Goal: Task Accomplishment & Management: Manage account settings

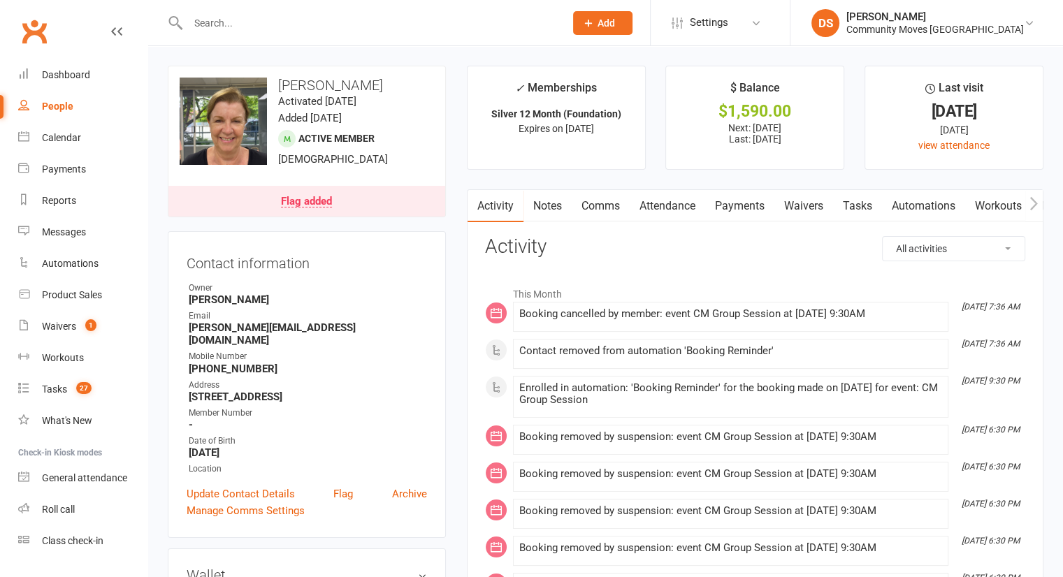
click at [287, 33] on div at bounding box center [361, 22] width 387 height 45
click at [289, 17] on input "text" at bounding box center [369, 23] width 371 height 20
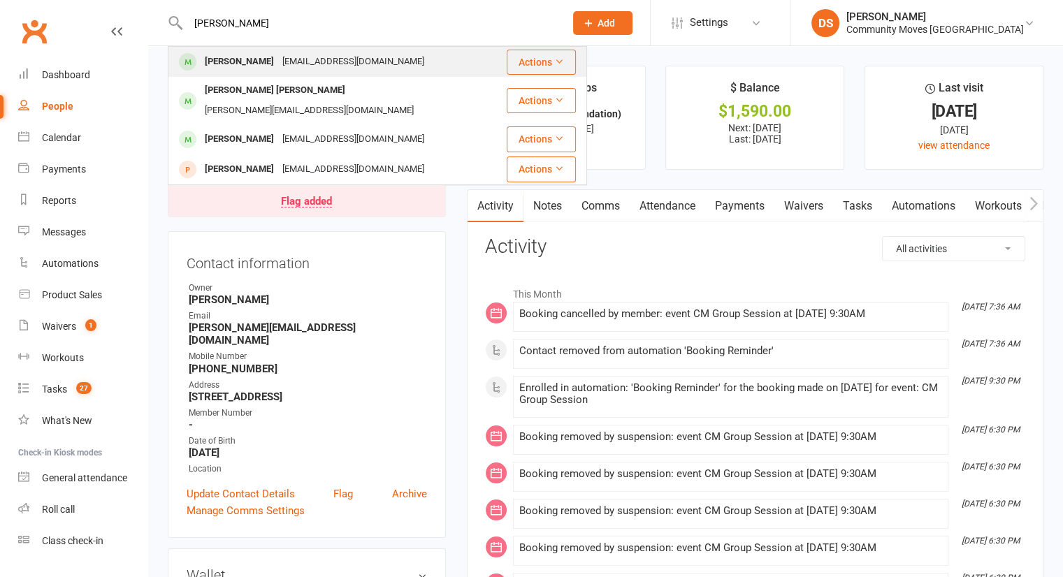
type input "[PERSON_NAME]"
click at [285, 57] on div "[EMAIL_ADDRESS][DOMAIN_NAME]" at bounding box center [353, 62] width 150 height 20
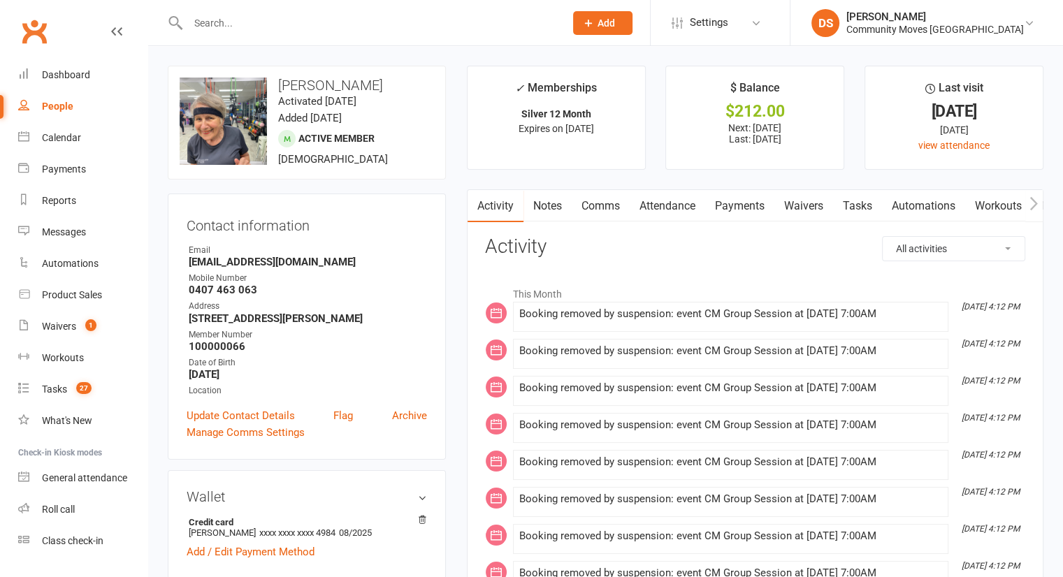
click at [679, 203] on link "Attendance" at bounding box center [667, 206] width 75 height 32
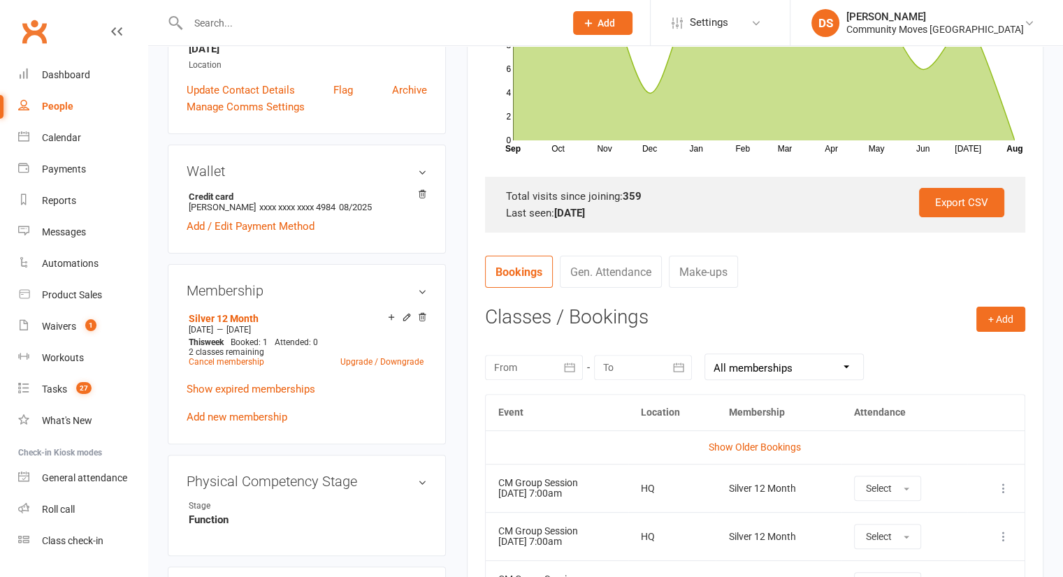
scroll to position [652, 0]
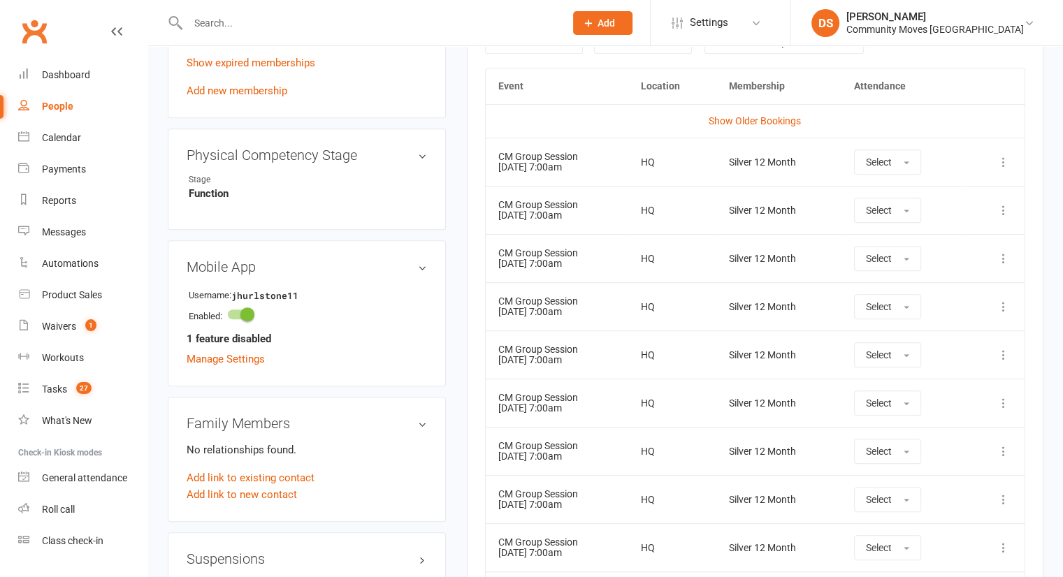
click at [1007, 161] on icon at bounding box center [1004, 162] width 14 height 14
click at [898, 238] on link "Remove booking" at bounding box center [942, 245] width 138 height 28
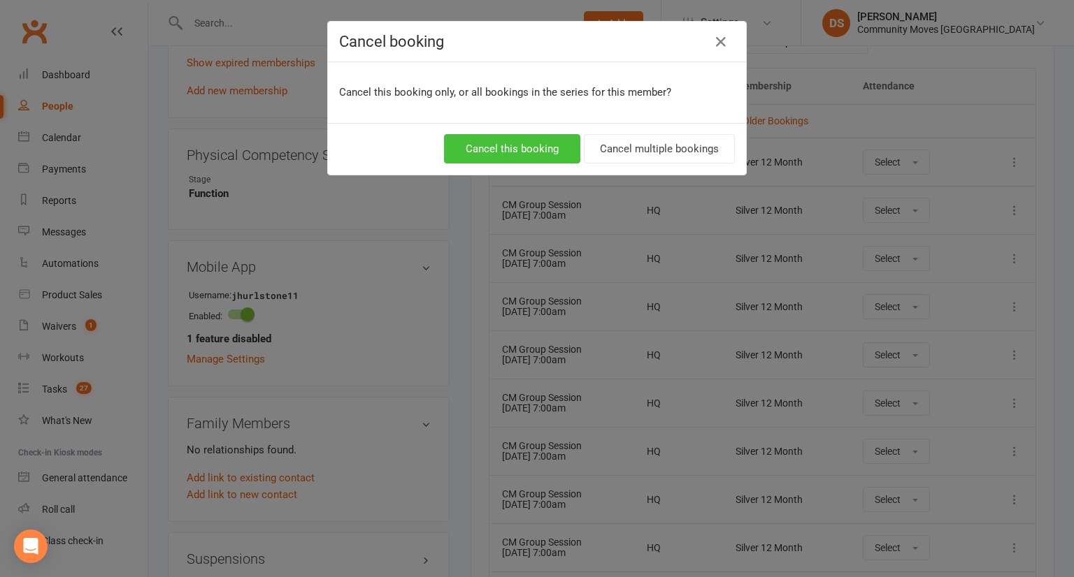
click at [547, 148] on button "Cancel this booking" at bounding box center [512, 148] width 136 height 29
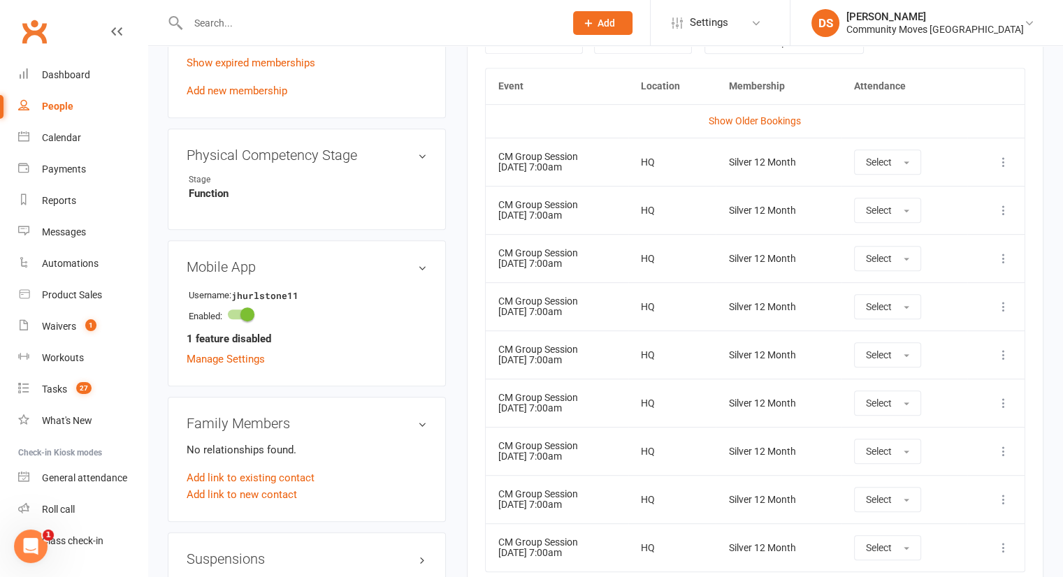
scroll to position [979, 0]
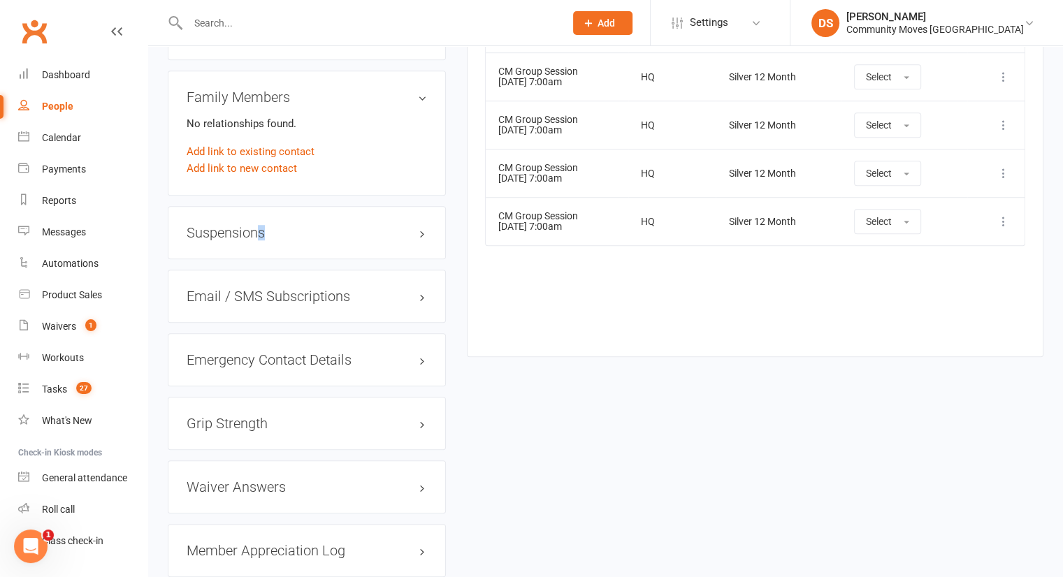
click at [261, 237] on h3 "Suspensions" at bounding box center [307, 232] width 240 height 15
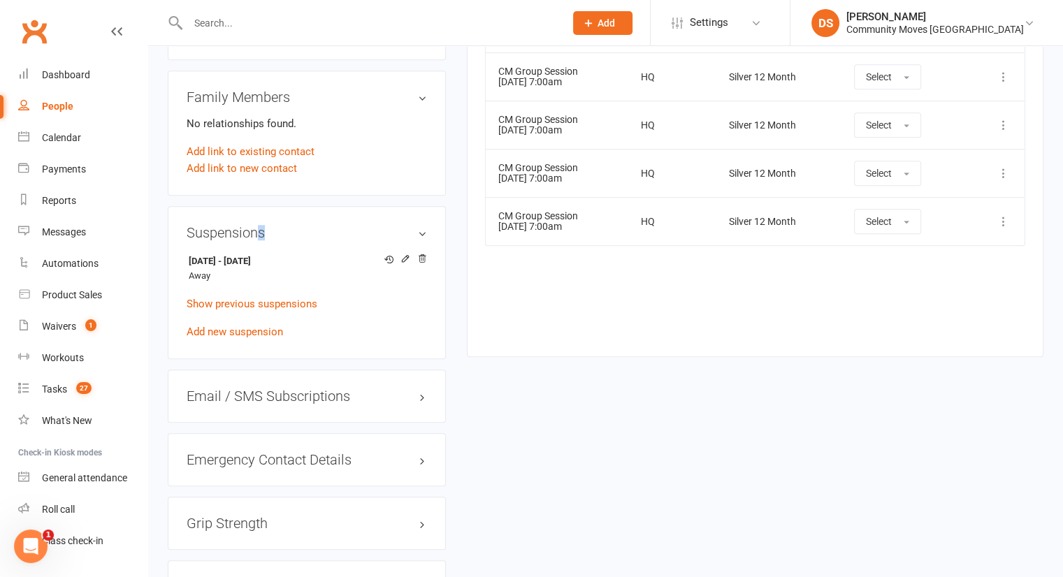
click at [266, 237] on h3 "Suspensions" at bounding box center [307, 232] width 240 height 15
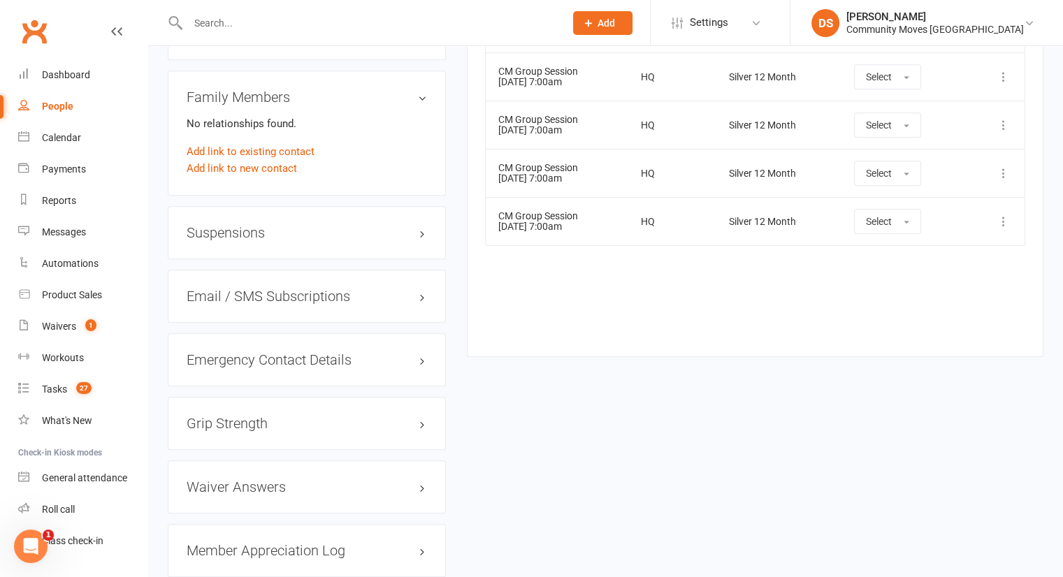
click at [298, 19] on input "text" at bounding box center [369, 23] width 371 height 20
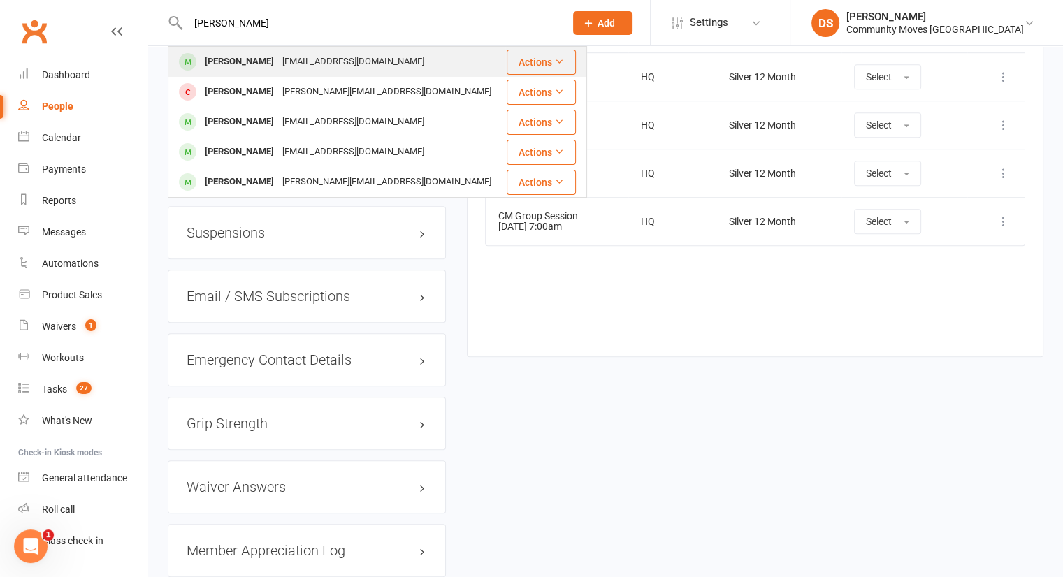
type input "[PERSON_NAME]"
click at [268, 51] on div "[PERSON_NAME] [EMAIL_ADDRESS][DOMAIN_NAME]" at bounding box center [337, 62] width 336 height 29
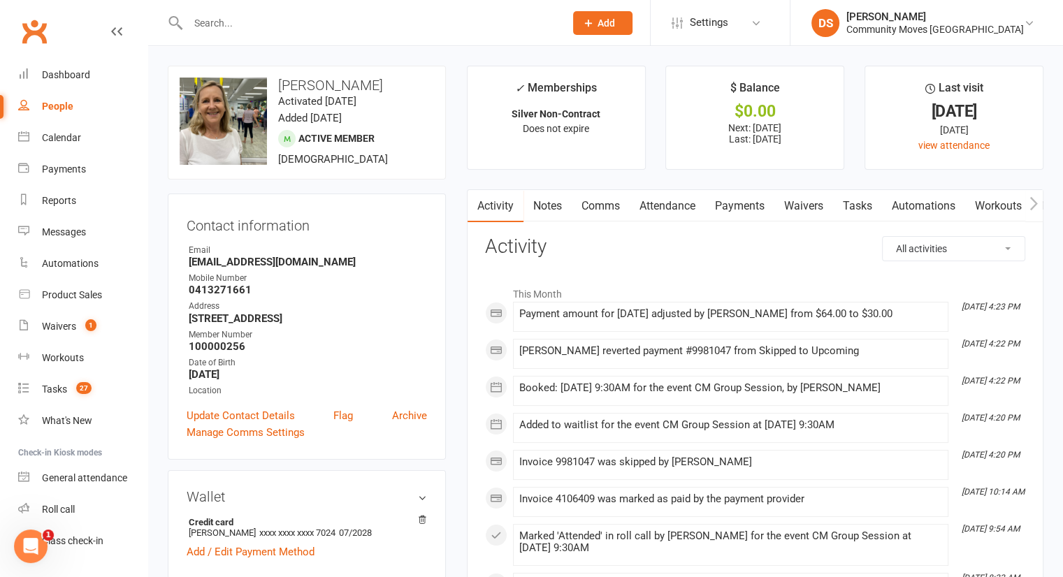
click at [672, 199] on link "Attendance" at bounding box center [667, 206] width 75 height 32
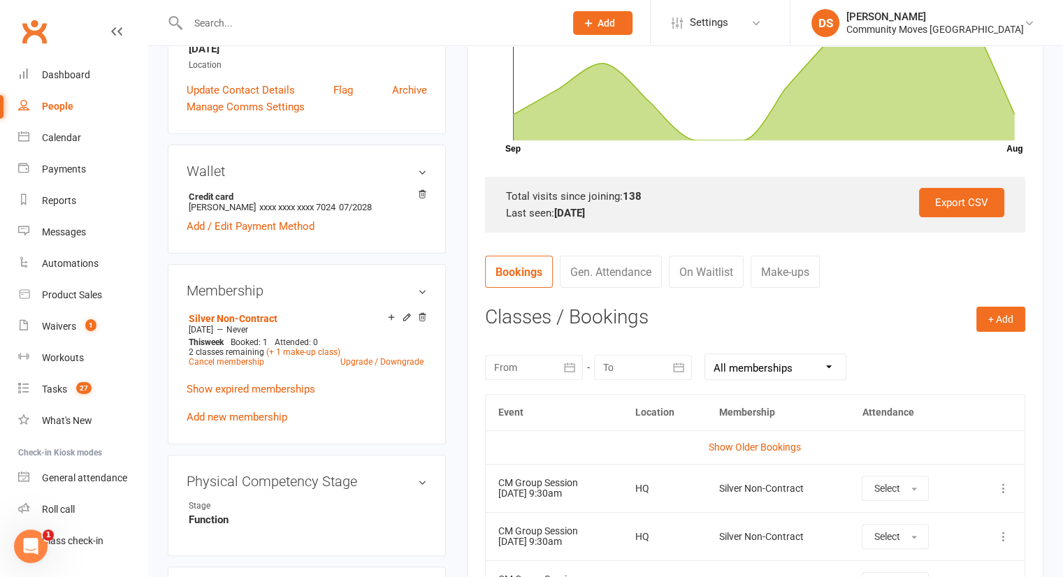
scroll to position [652, 0]
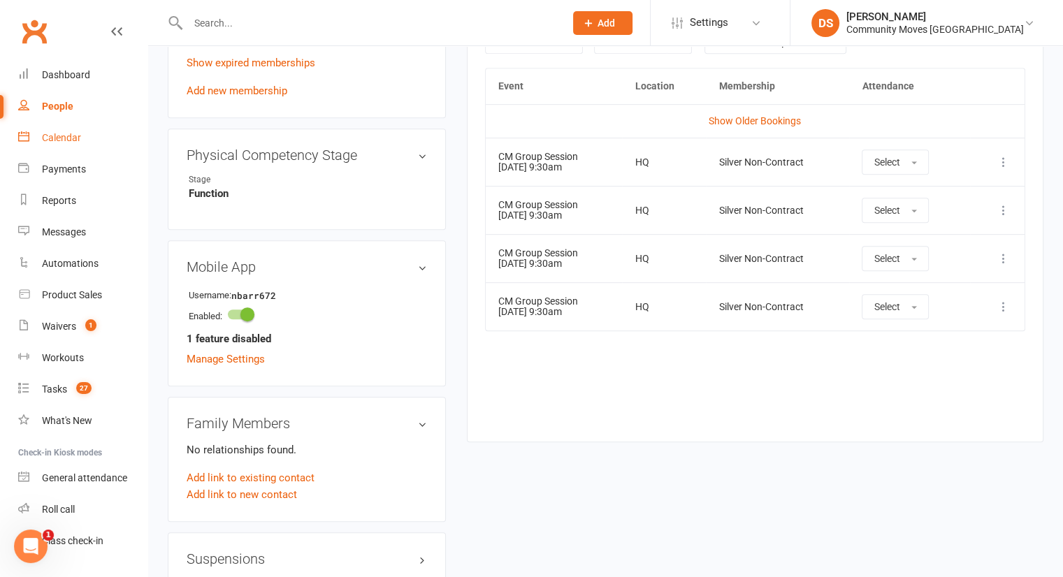
click at [64, 151] on link "Calendar" at bounding box center [82, 137] width 129 height 31
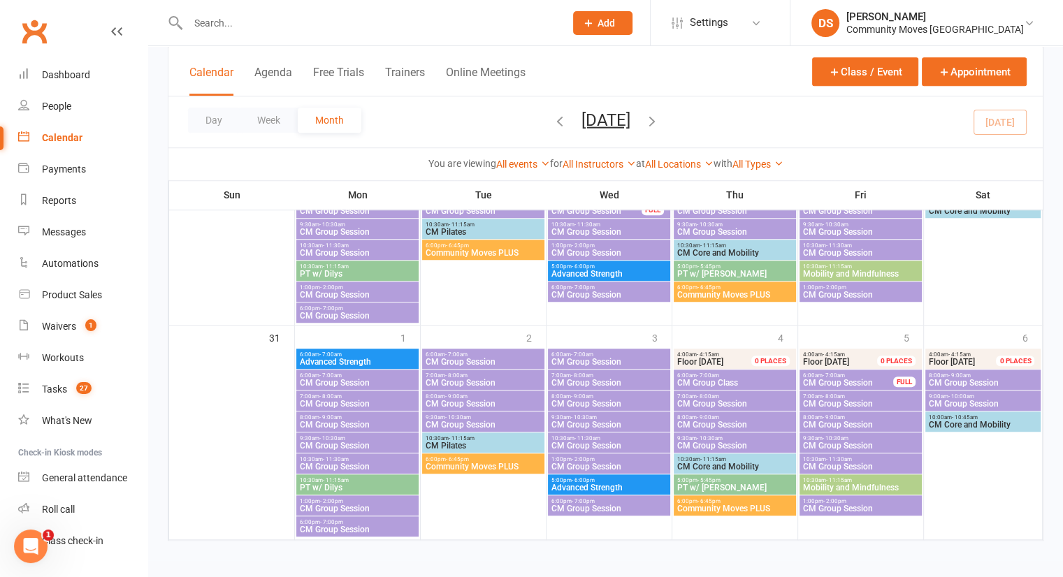
scroll to position [1090, 0]
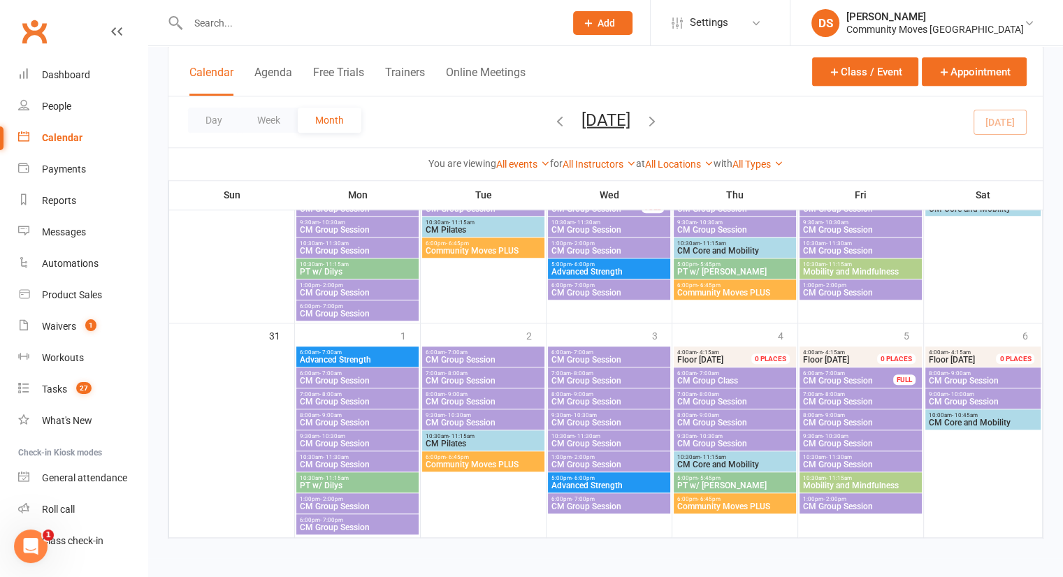
click at [713, 440] on span "CM Group Session" at bounding box center [735, 444] width 117 height 8
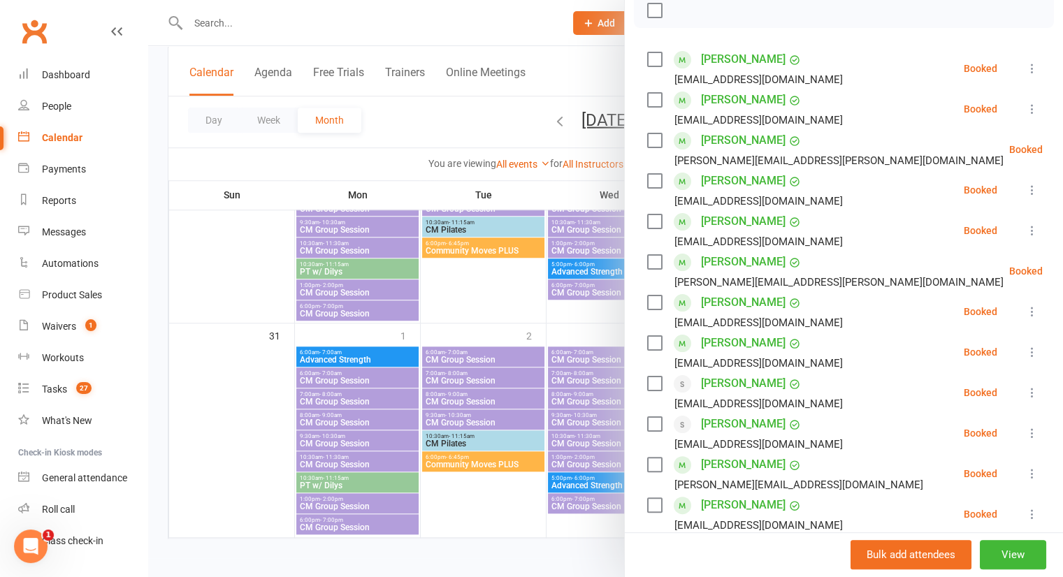
scroll to position [232, 0]
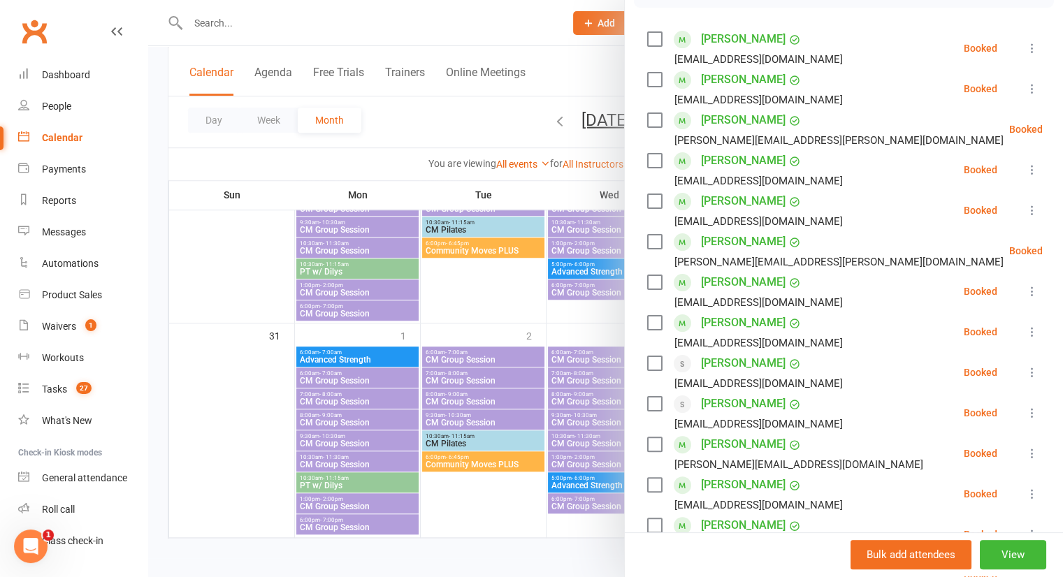
click at [504, 311] on div at bounding box center [605, 288] width 915 height 577
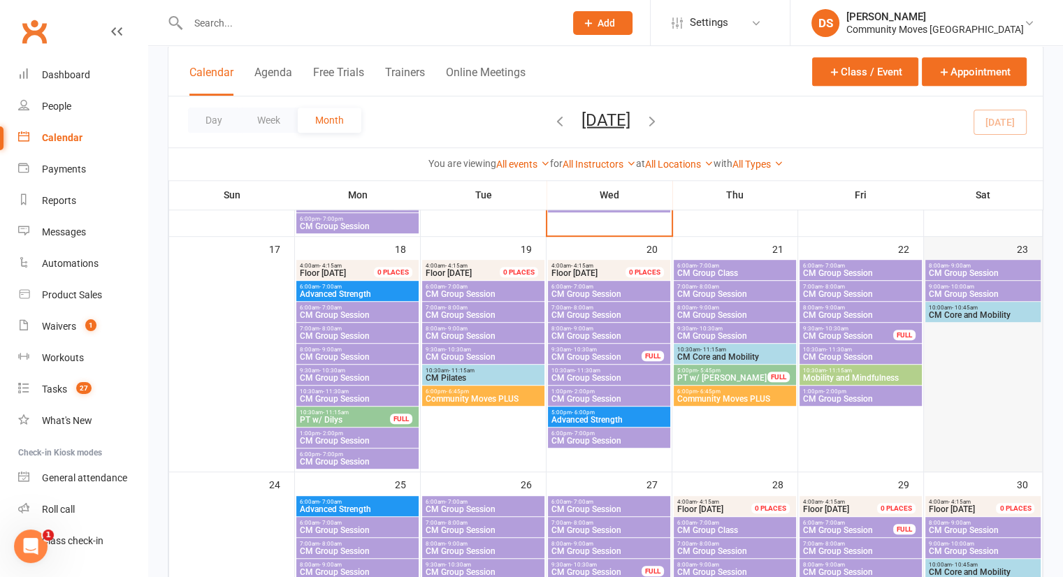
scroll to position [626, 0]
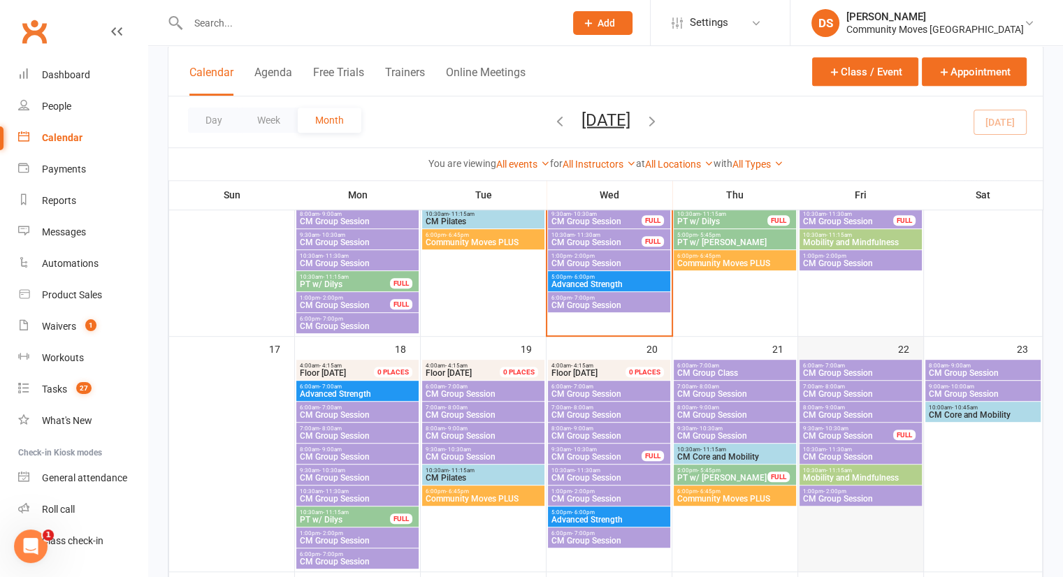
click at [849, 422] on div at bounding box center [861, 466] width 122 height 210
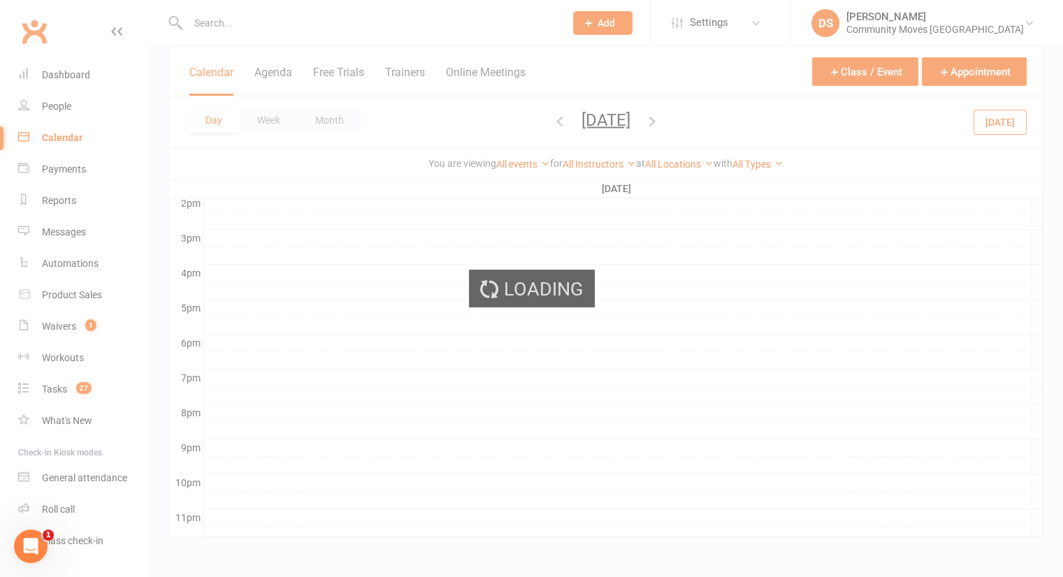
scroll to position [0, 0]
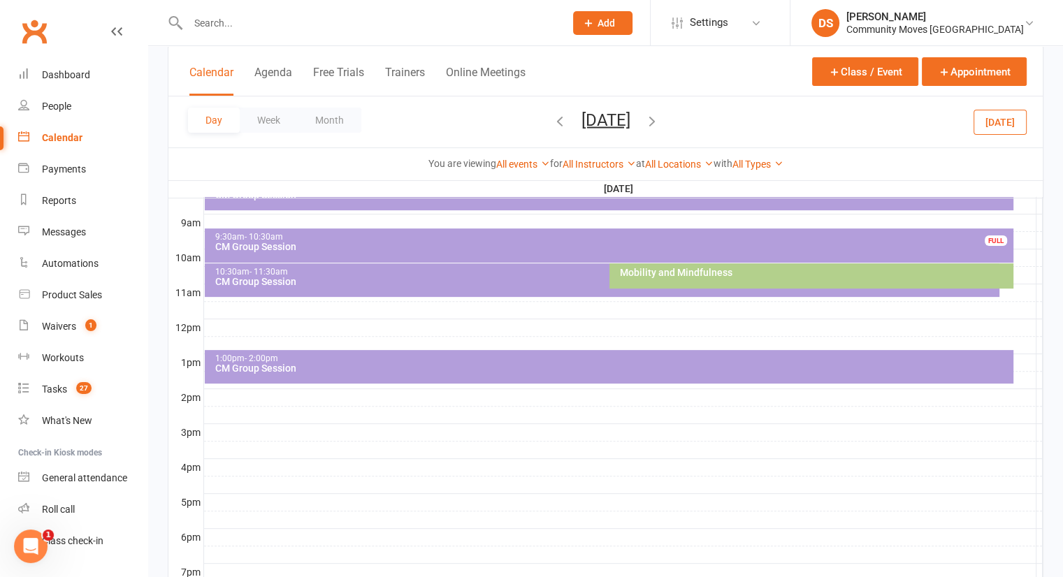
click at [811, 237] on div "9:30am - 10:30am" at bounding box center [613, 237] width 796 height 9
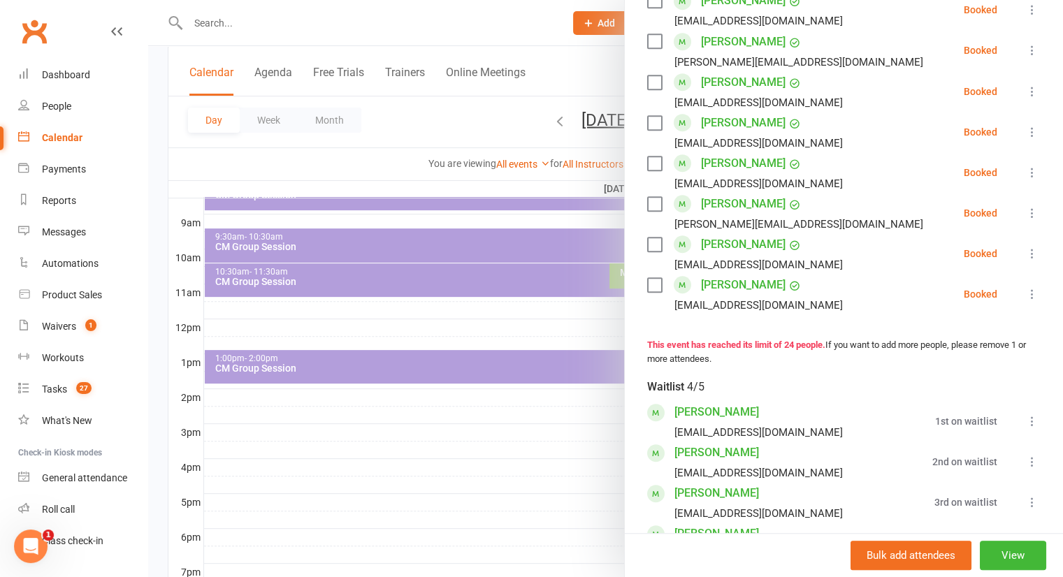
scroll to position [987, 0]
click at [470, 488] on div at bounding box center [605, 288] width 915 height 577
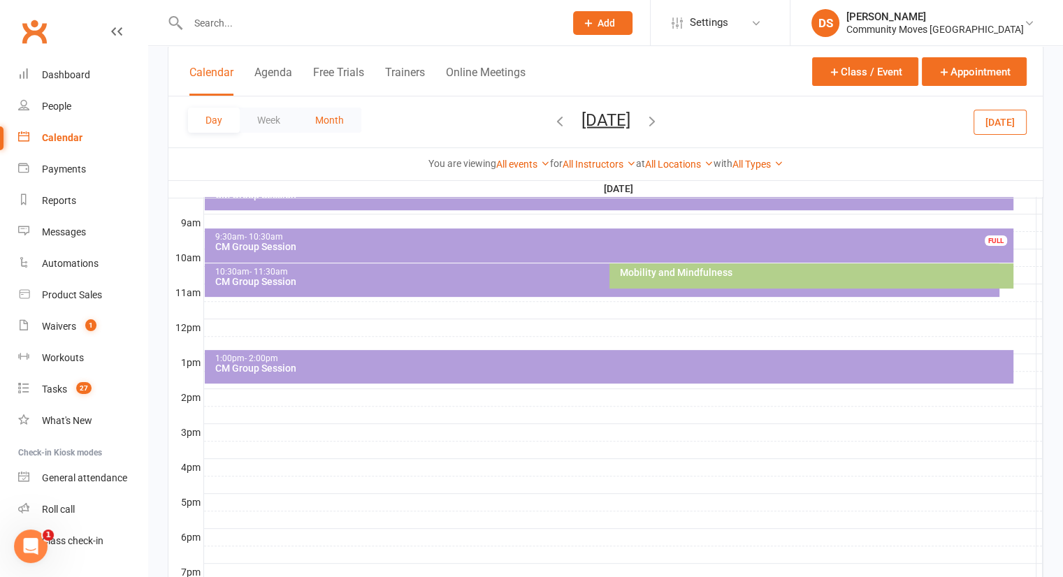
click at [324, 116] on button "Month" at bounding box center [330, 120] width 64 height 25
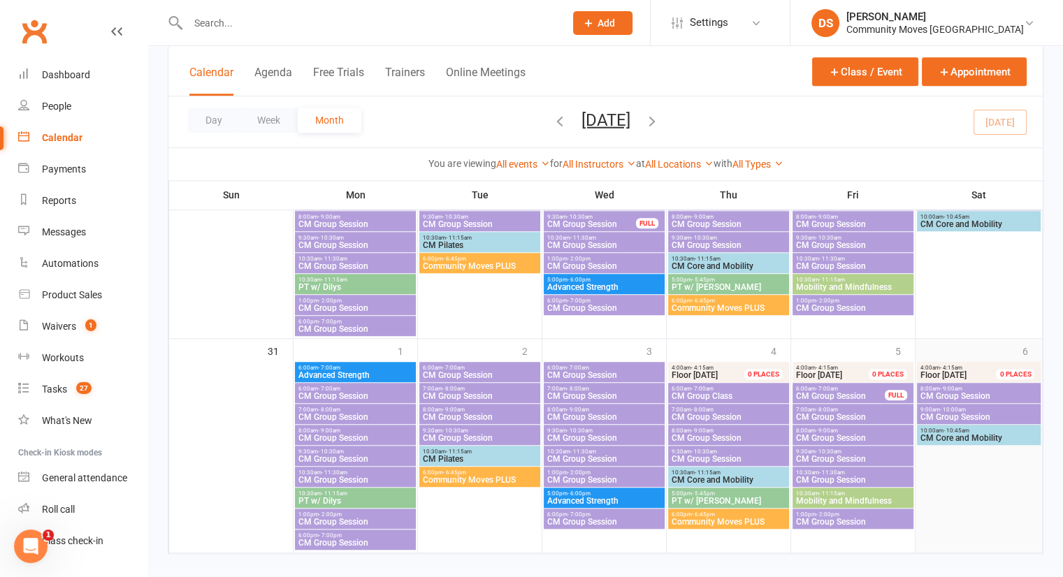
scroll to position [1090, 0]
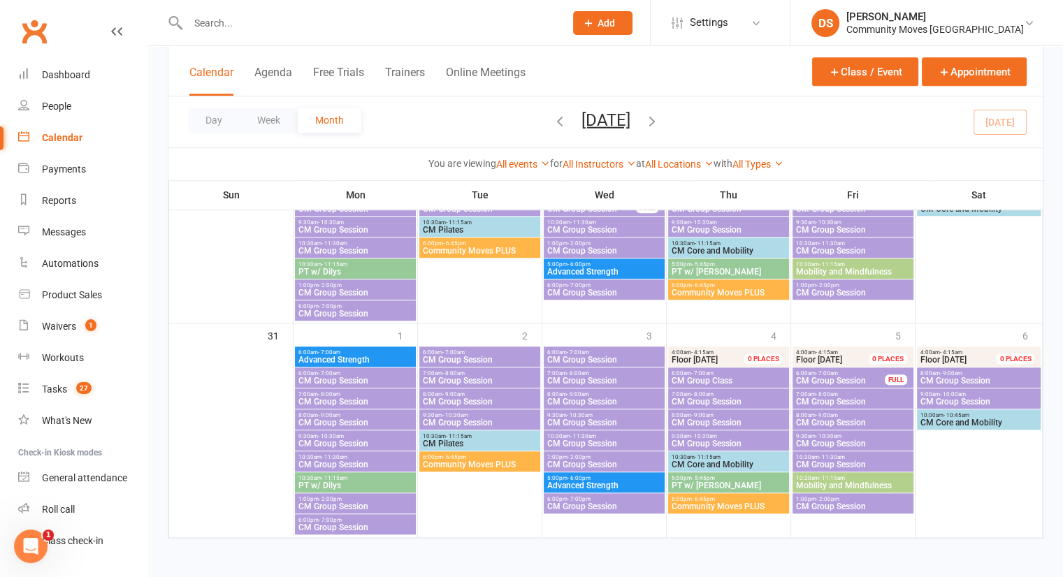
click at [945, 400] on span "CM Group Session" at bounding box center [979, 402] width 119 height 8
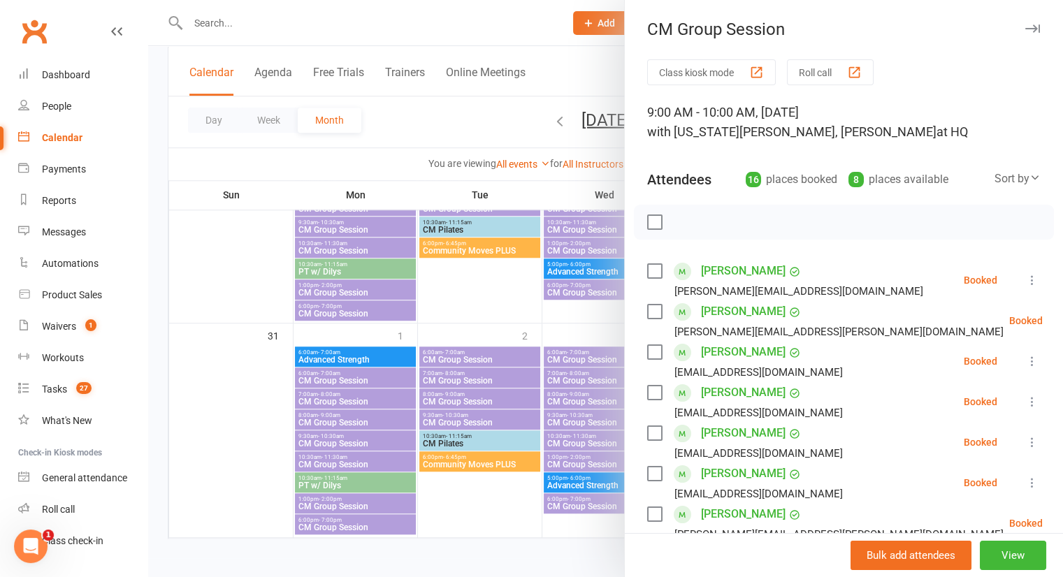
scroll to position [626, 0]
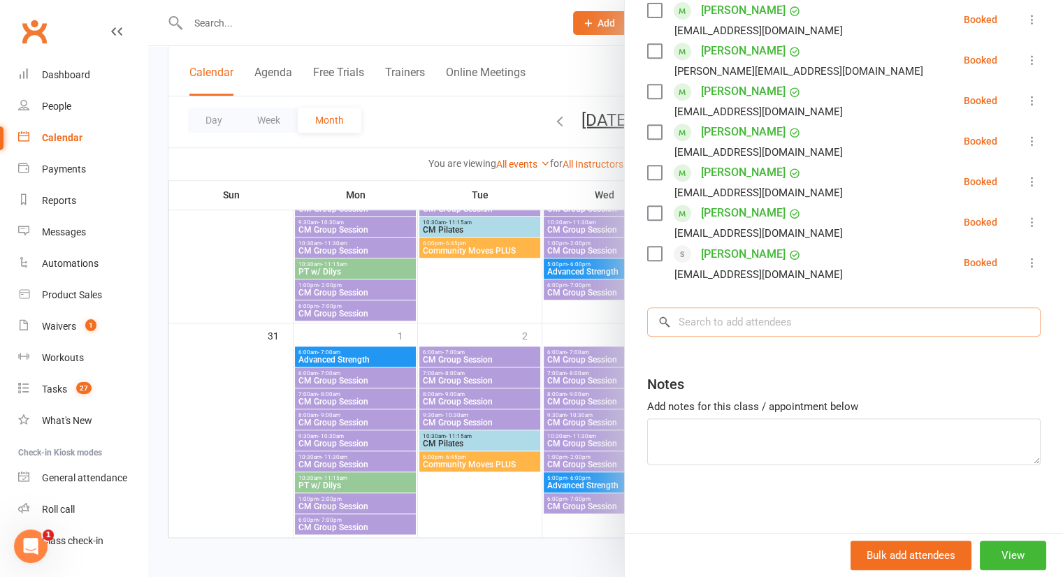
click at [750, 322] on input "search" at bounding box center [844, 322] width 394 height 29
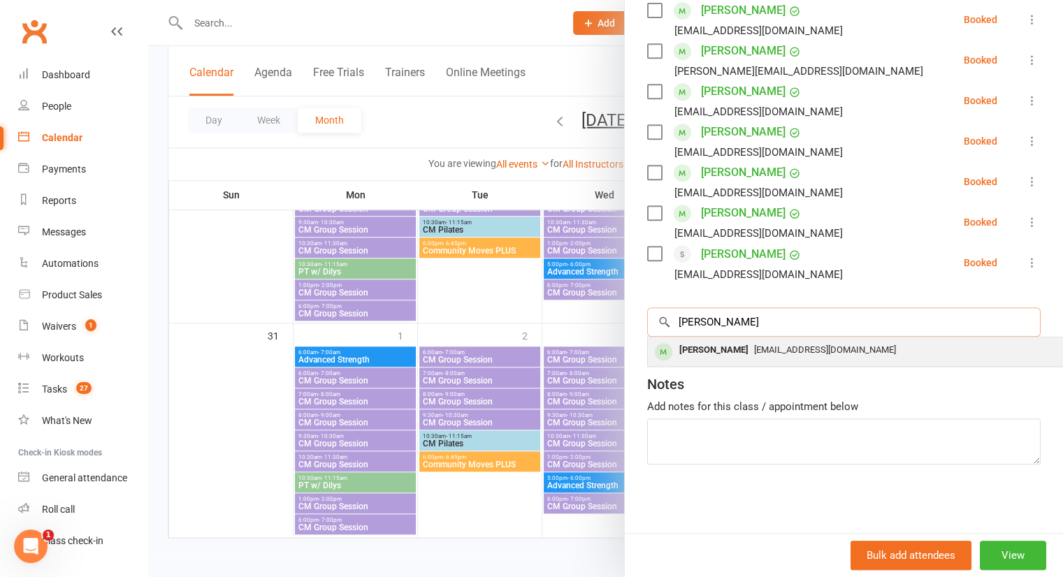
type input "[PERSON_NAME]"
click at [754, 352] on span "[EMAIL_ADDRESS][DOMAIN_NAME]" at bounding box center [825, 350] width 142 height 10
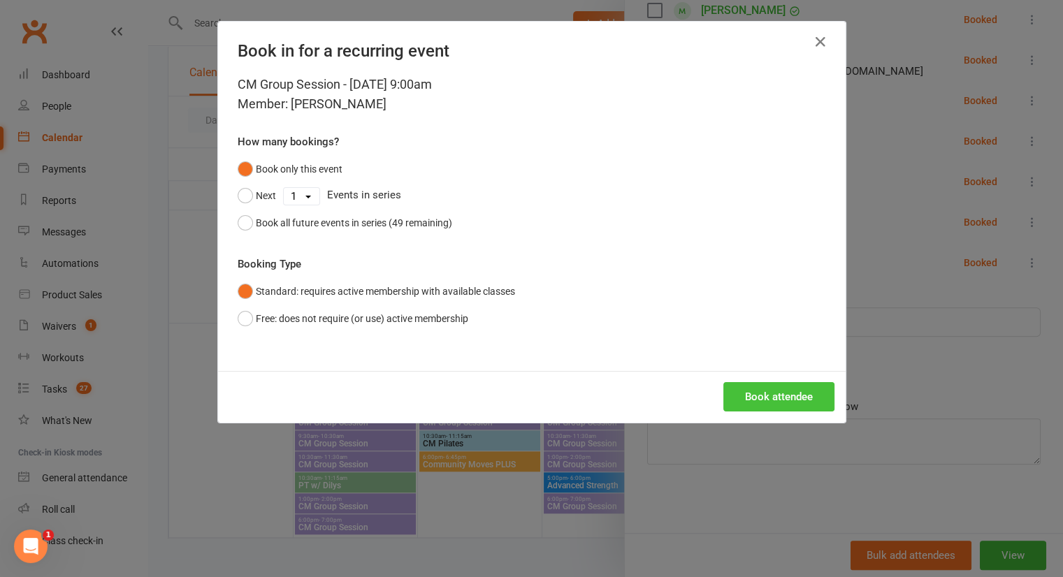
click at [767, 403] on button "Book attendee" at bounding box center [778, 396] width 111 height 29
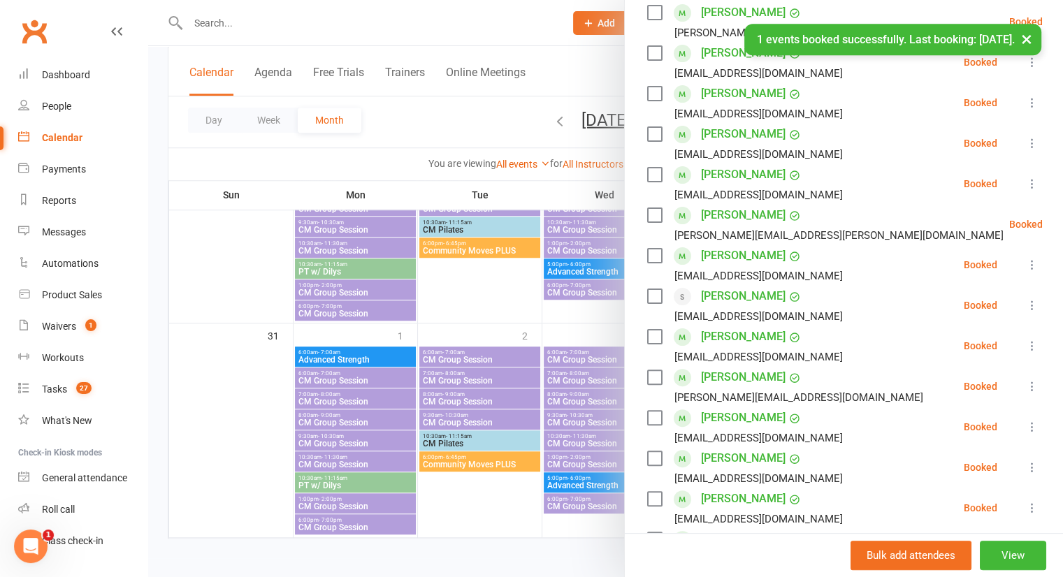
scroll to position [0, 0]
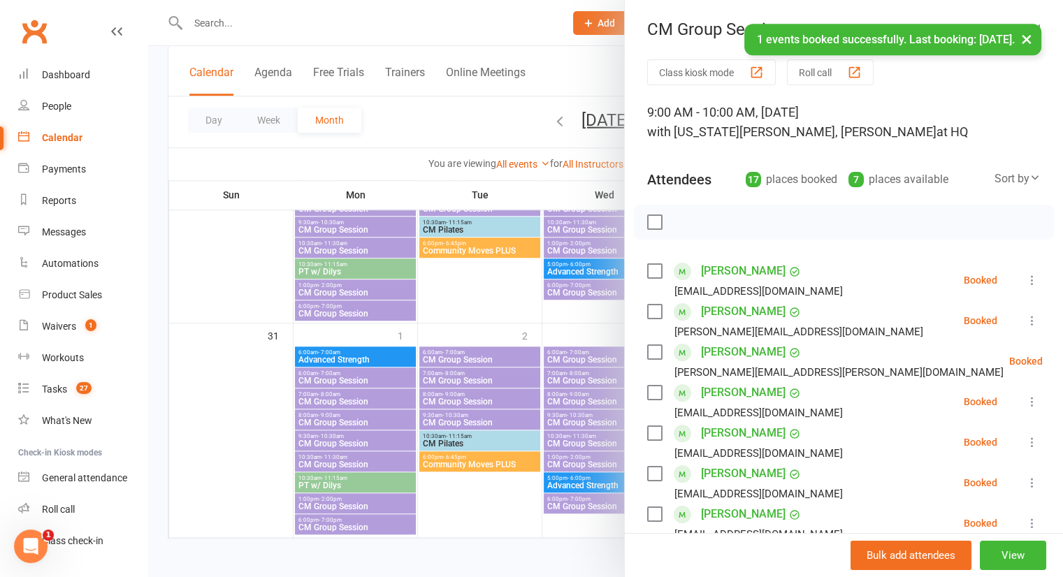
click at [483, 129] on div at bounding box center [605, 288] width 915 height 577
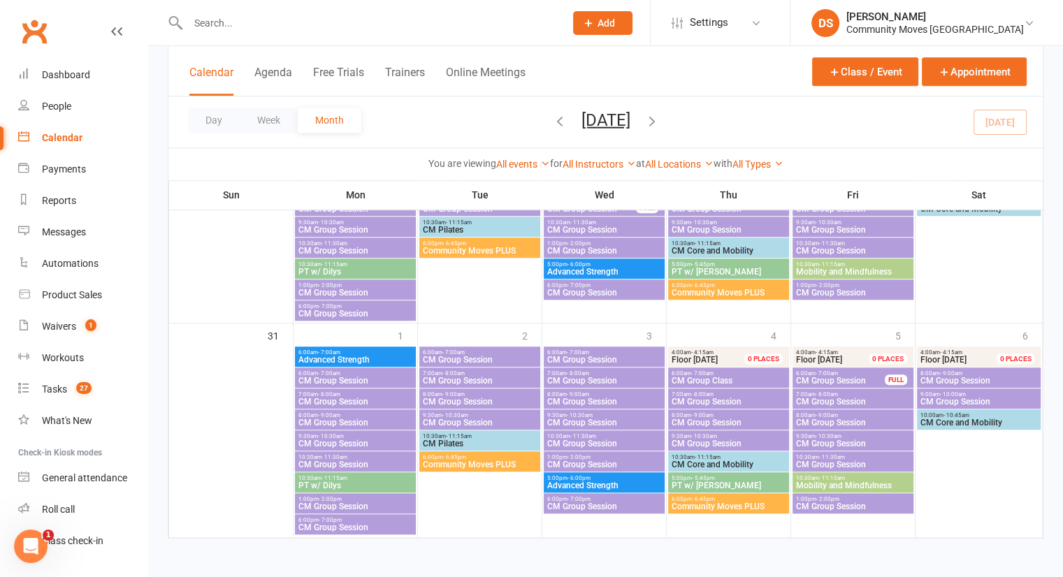
click at [476, 28] on input "text" at bounding box center [369, 23] width 371 height 20
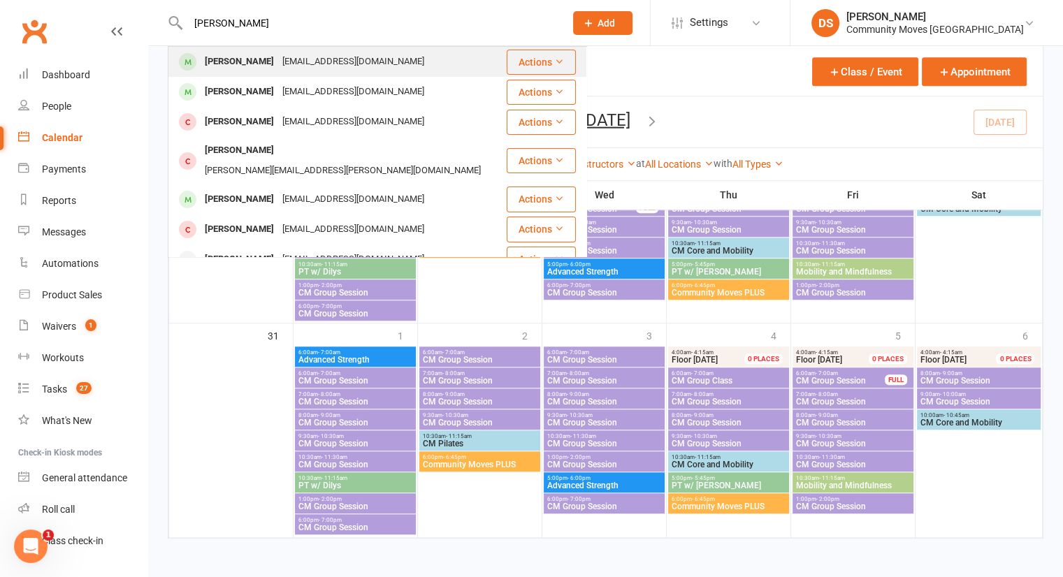
type input "[PERSON_NAME]"
click at [366, 57] on div "[EMAIL_ADDRESS][DOMAIN_NAME]" at bounding box center [353, 62] width 150 height 20
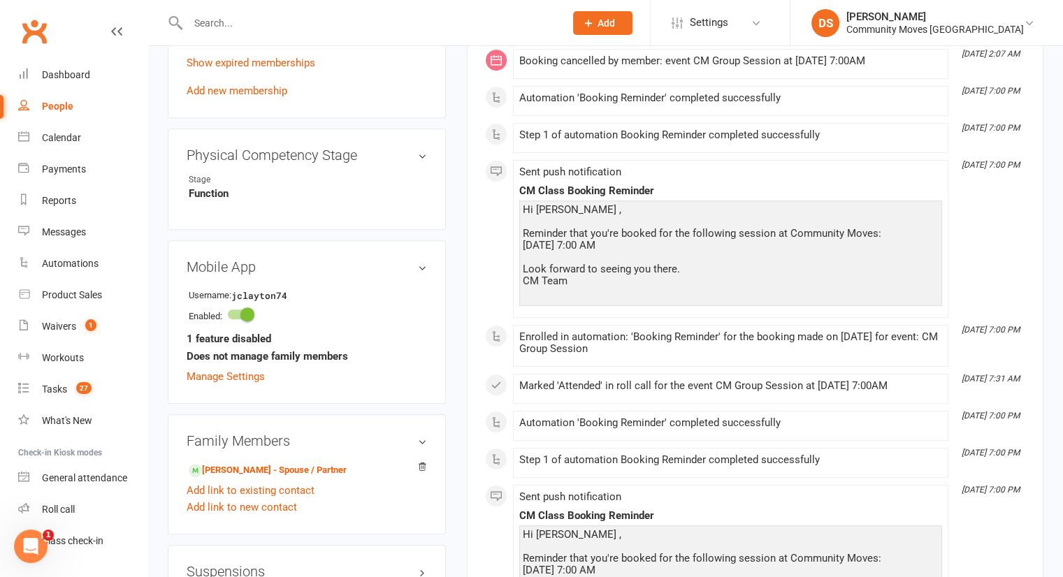
scroll to position [979, 0]
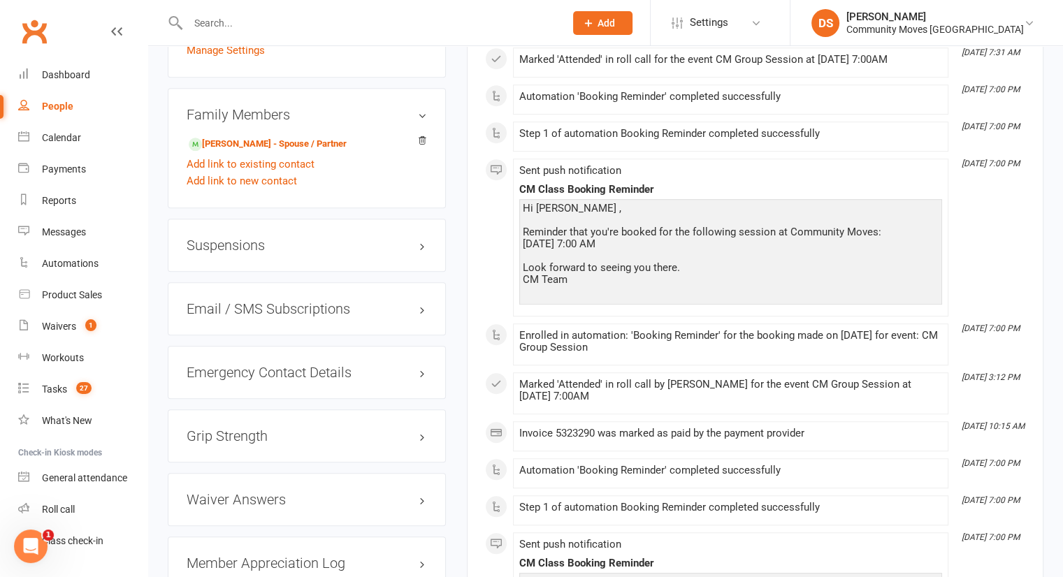
click at [305, 236] on div "Suspensions" at bounding box center [307, 245] width 278 height 53
click at [303, 243] on h3 "Suspensions" at bounding box center [307, 245] width 240 height 15
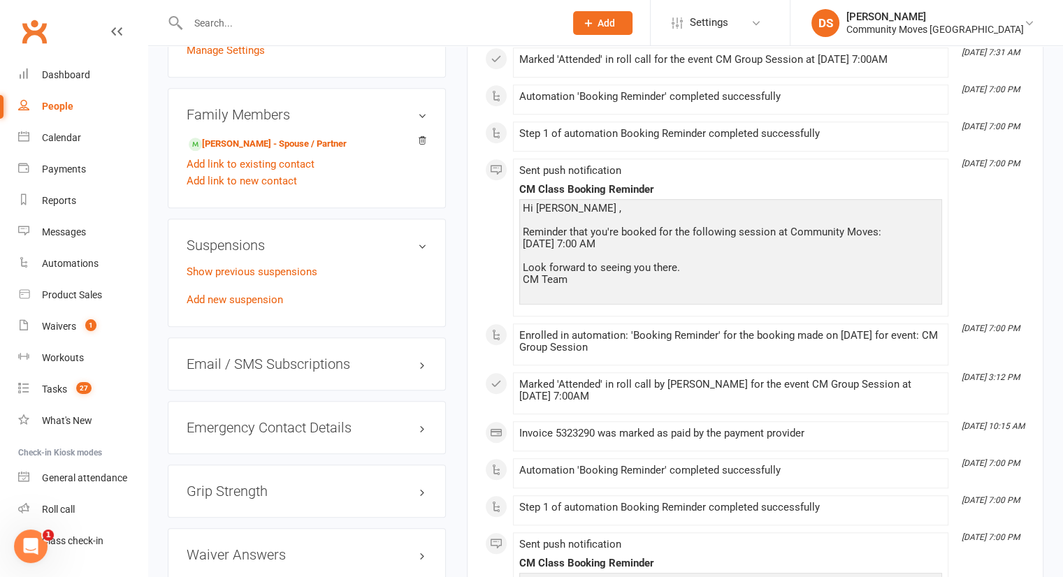
click at [296, 280] on p "Show previous suspensions" at bounding box center [307, 272] width 240 height 17
click at [296, 278] on p "Show previous suspensions" at bounding box center [307, 272] width 240 height 17
click at [296, 272] on link "Show previous suspensions" at bounding box center [252, 272] width 131 height 13
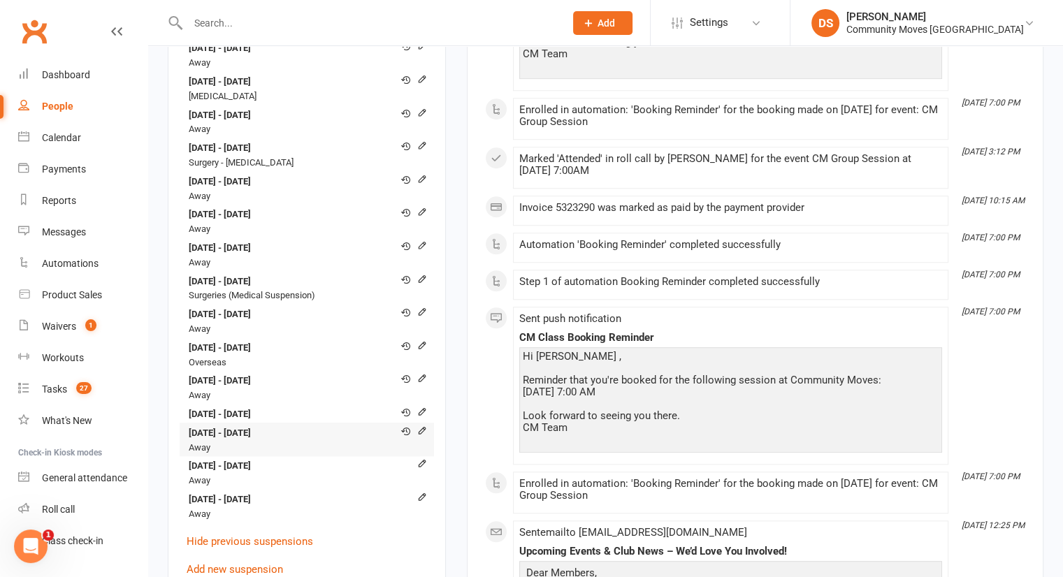
scroll to position [1304, 0]
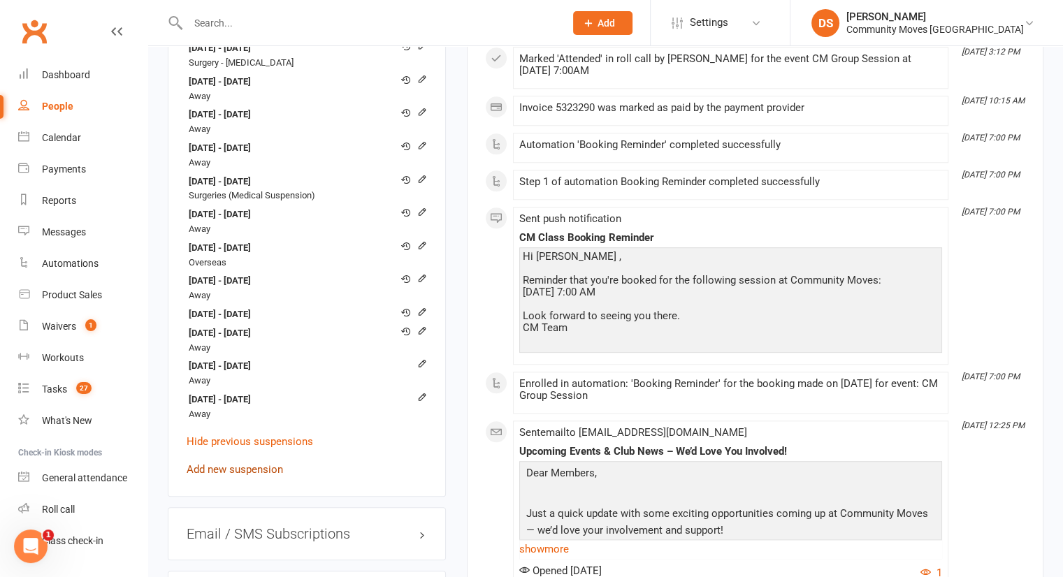
click at [238, 467] on link "Add new suspension" at bounding box center [235, 469] width 96 height 13
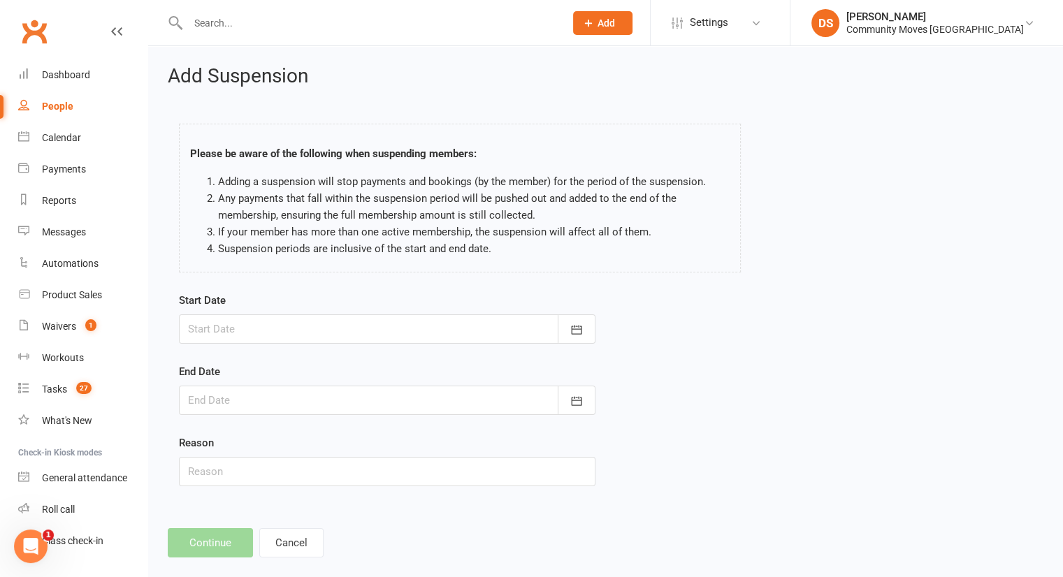
click at [282, 325] on div at bounding box center [387, 329] width 417 height 29
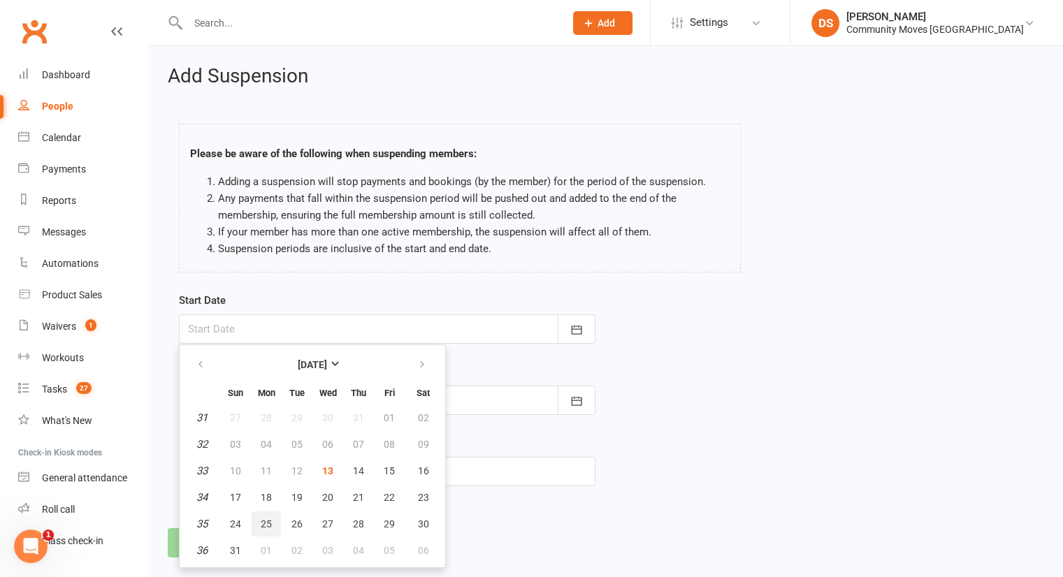
click at [270, 519] on span "25" at bounding box center [266, 524] width 11 height 11
type input "[DATE]"
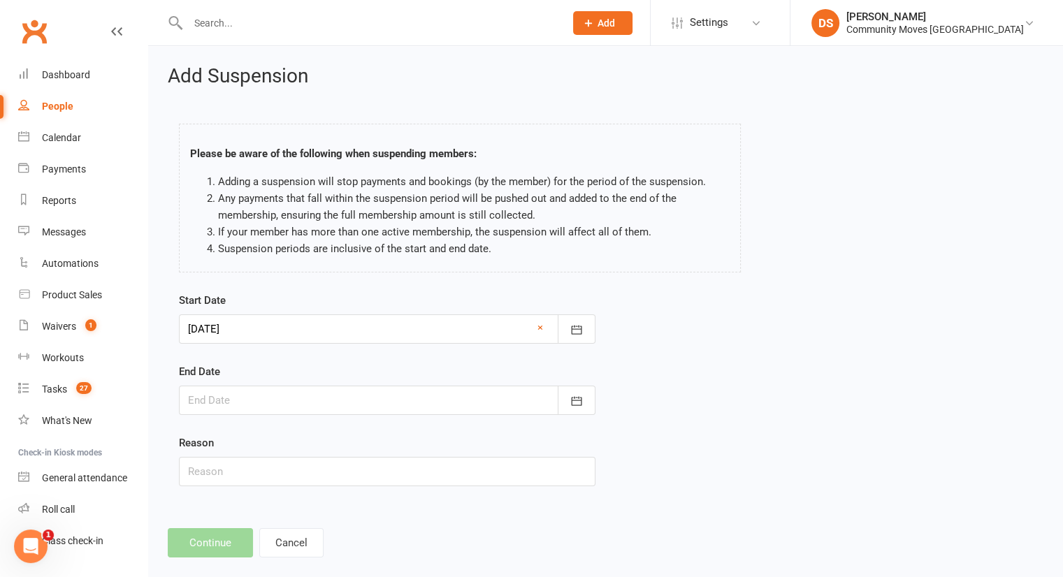
click at [291, 408] on div at bounding box center [387, 400] width 417 height 29
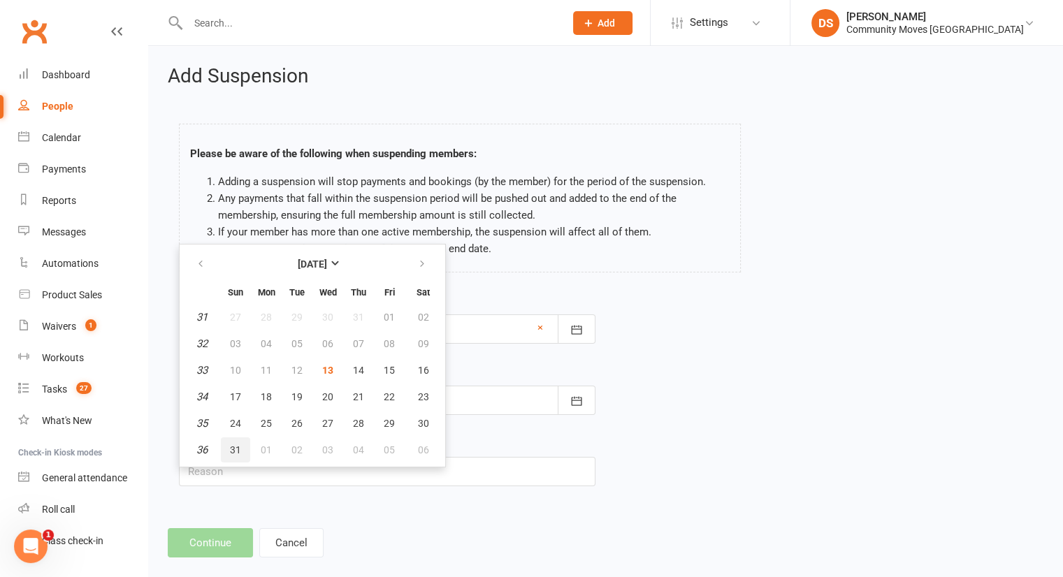
click at [223, 455] on button "31" at bounding box center [235, 450] width 29 height 25
type input "[DATE]"
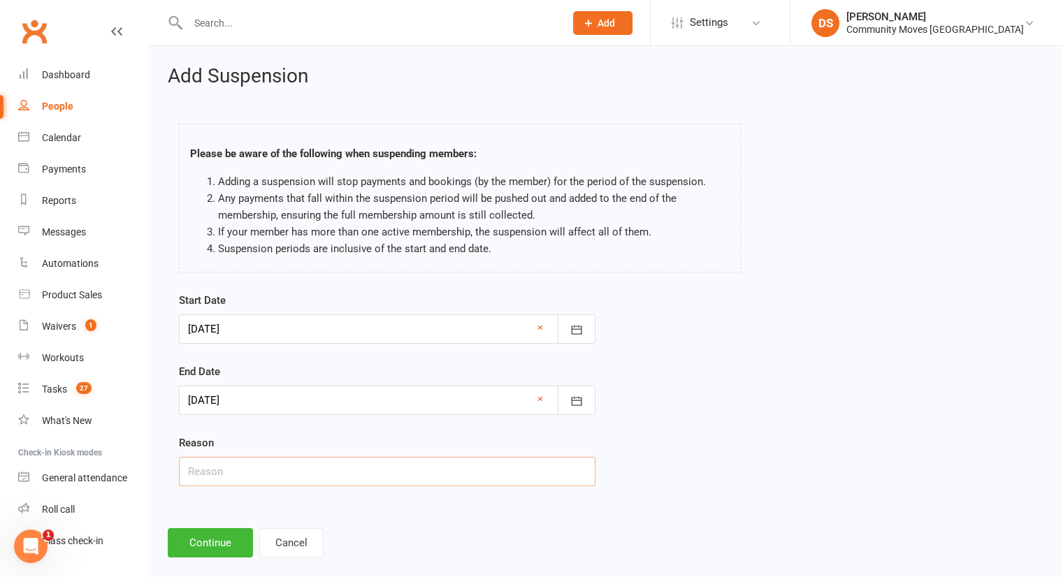
click at [238, 480] on input "text" at bounding box center [387, 471] width 417 height 29
type input "Away"
click at [204, 552] on button "Continue" at bounding box center [210, 542] width 85 height 29
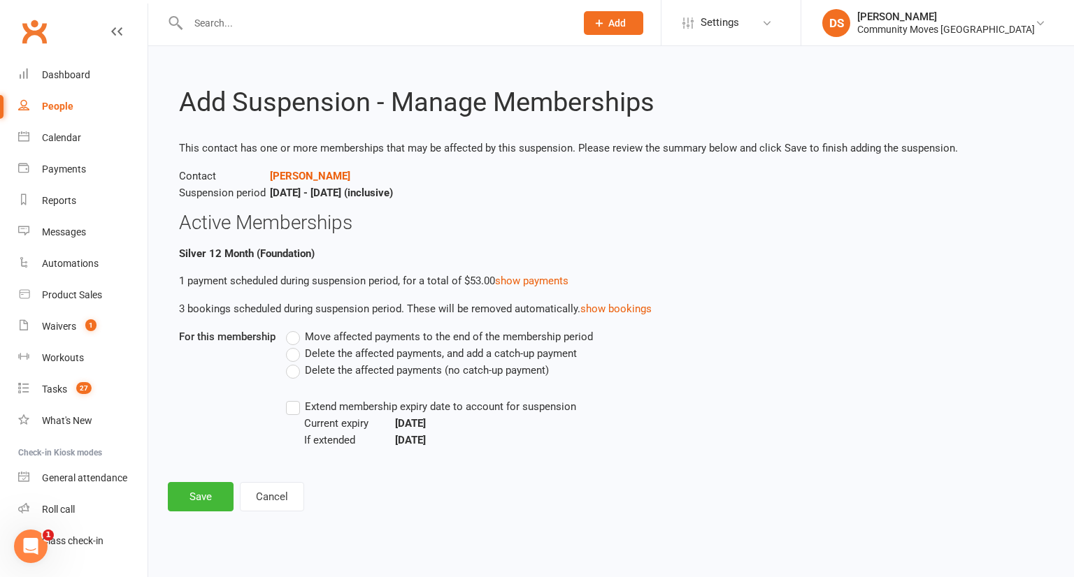
click at [373, 373] on span "Delete the affected payments (no catch-up payment)" at bounding box center [427, 369] width 244 height 15
click at [295, 362] on input "Delete the affected payments (no catch-up payment)" at bounding box center [290, 362] width 9 height 0
click at [208, 491] on button "Save" at bounding box center [201, 496] width 66 height 29
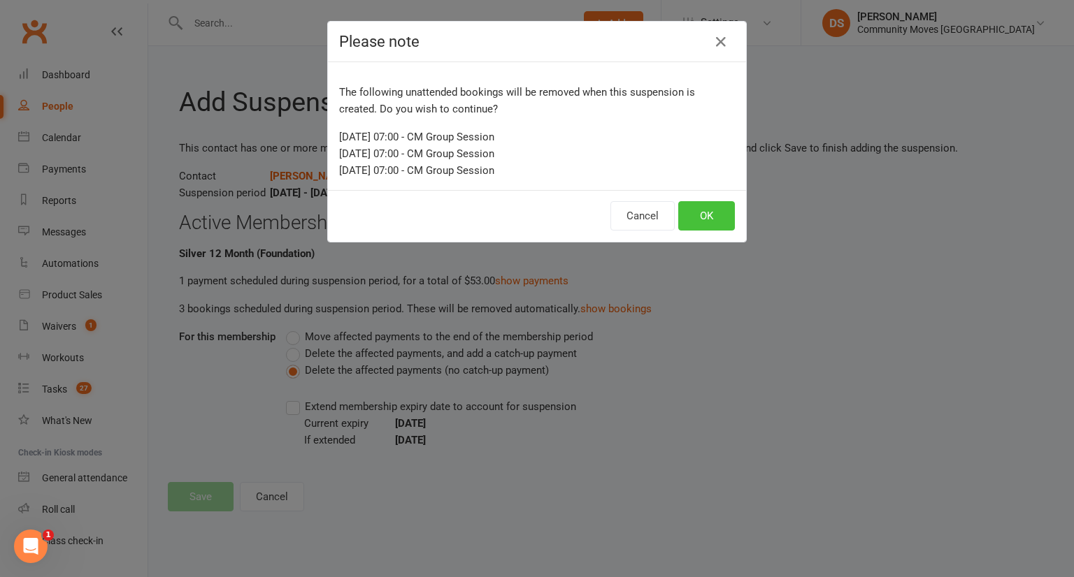
click at [693, 212] on button "OK" at bounding box center [706, 215] width 57 height 29
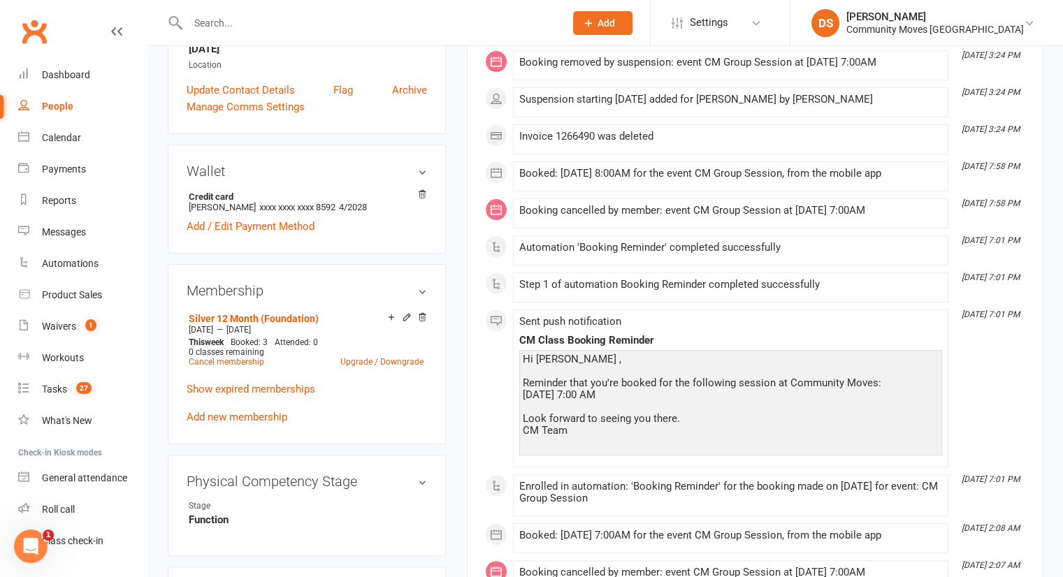
scroll to position [652, 0]
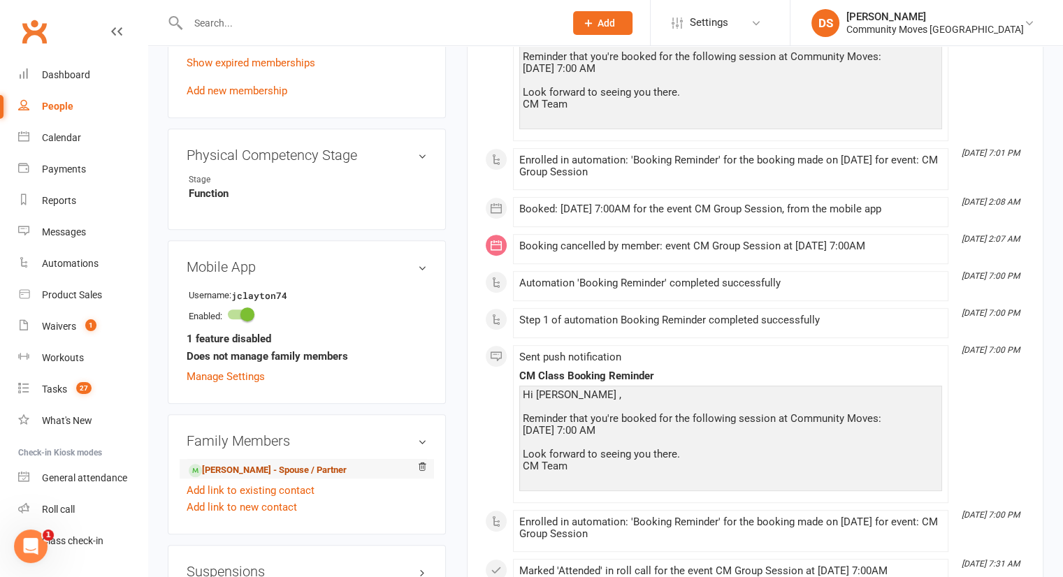
click at [232, 468] on link "[PERSON_NAME] - Spouse / Partner" at bounding box center [268, 470] width 158 height 15
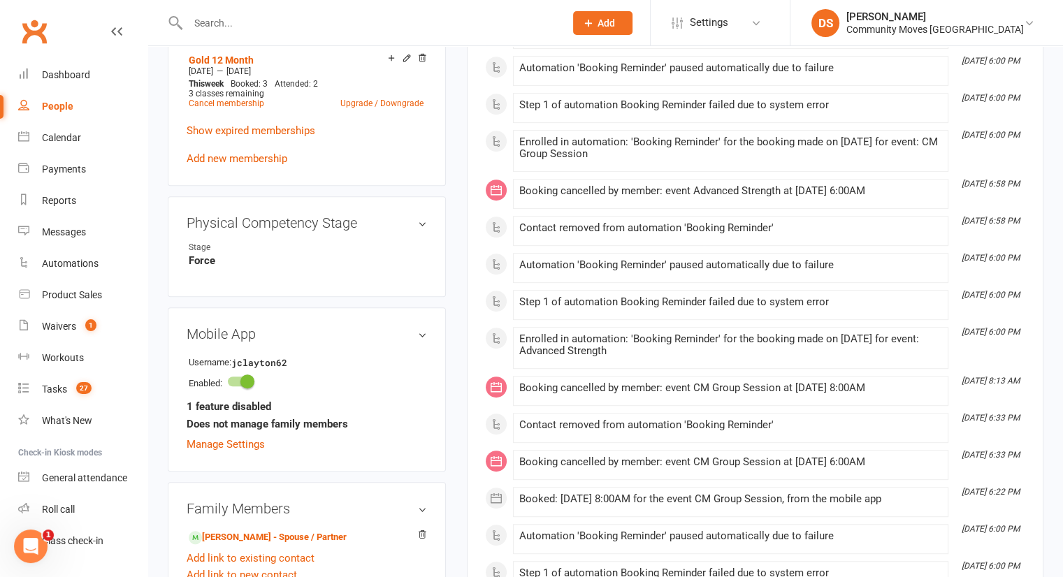
scroll to position [979, 0]
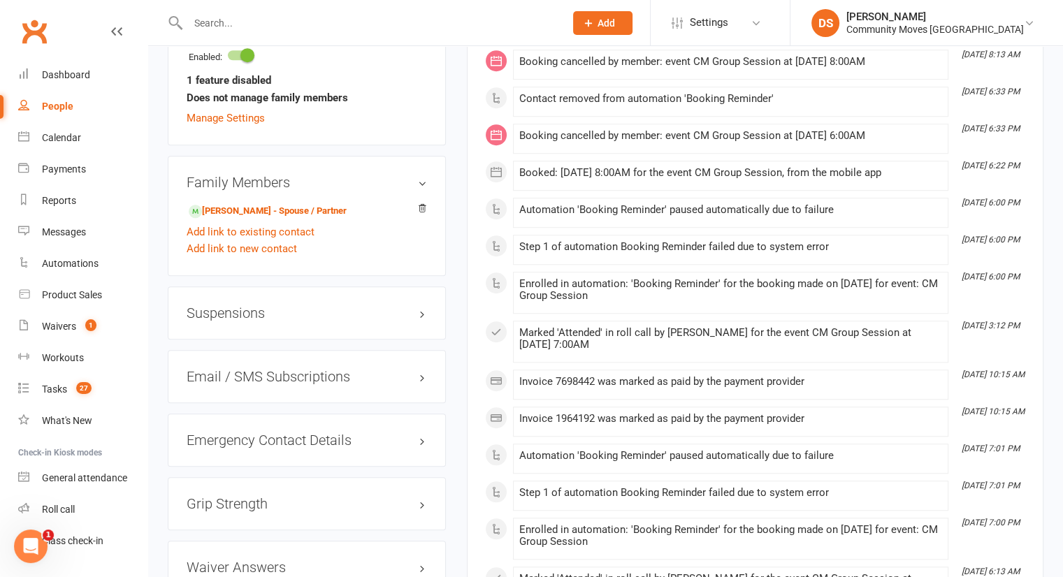
click at [286, 314] on h3 "Suspensions" at bounding box center [307, 312] width 240 height 15
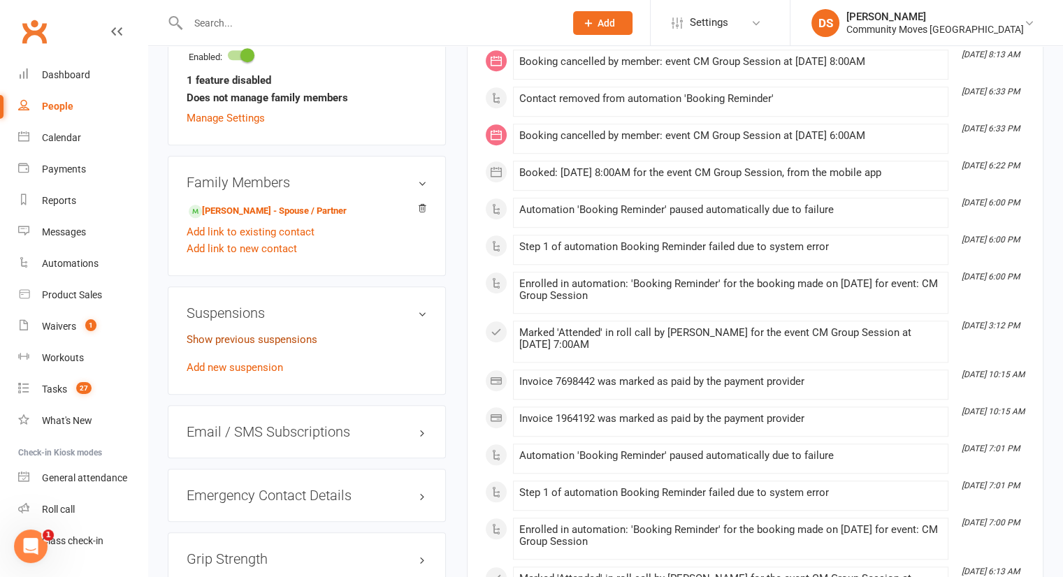
click at [271, 336] on link "Show previous suspensions" at bounding box center [252, 339] width 131 height 13
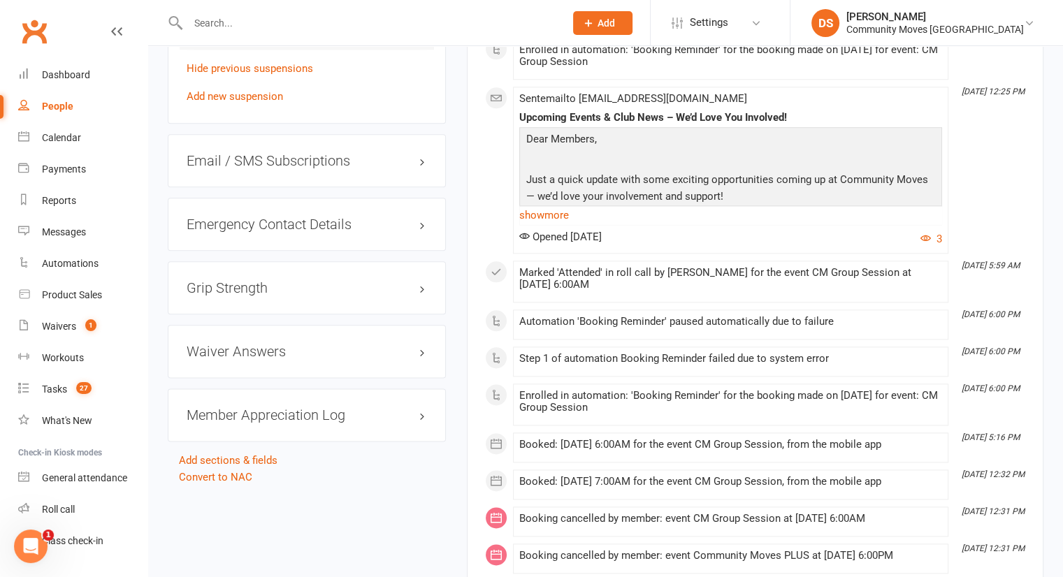
scroll to position [1304, 0]
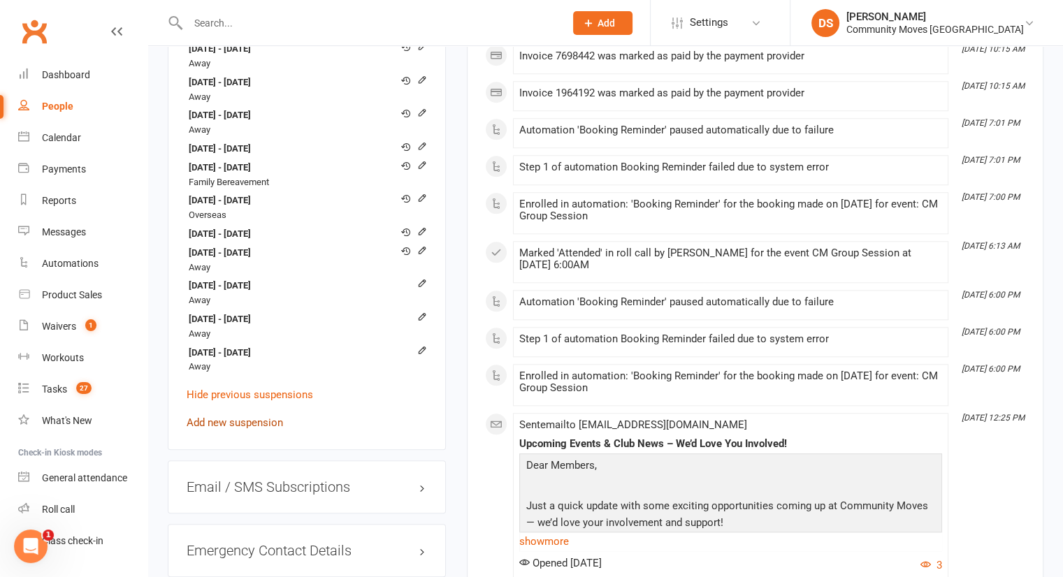
click at [224, 419] on link "Add new suspension" at bounding box center [235, 423] width 96 height 13
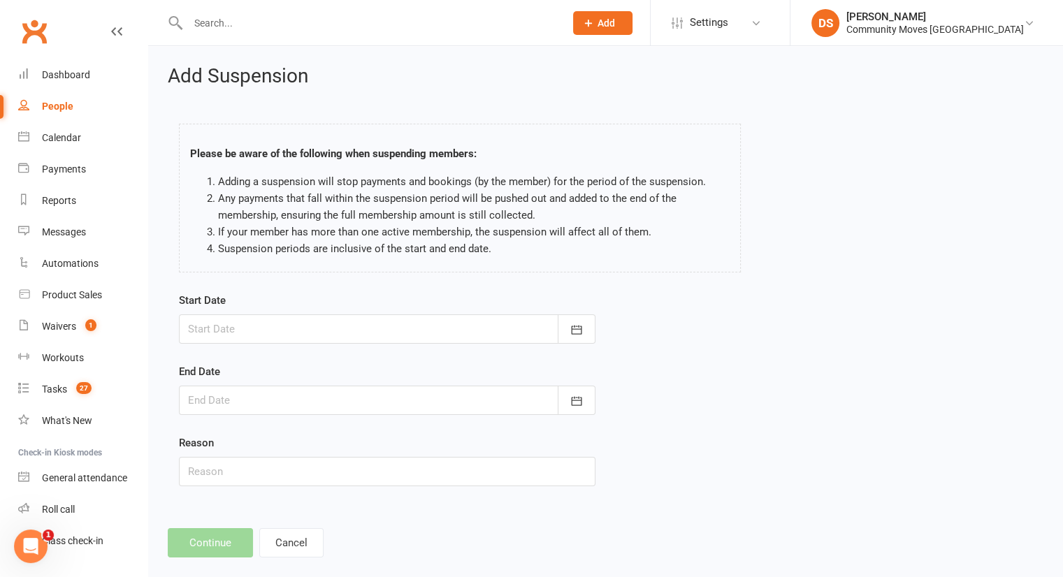
click at [249, 326] on div at bounding box center [387, 329] width 417 height 29
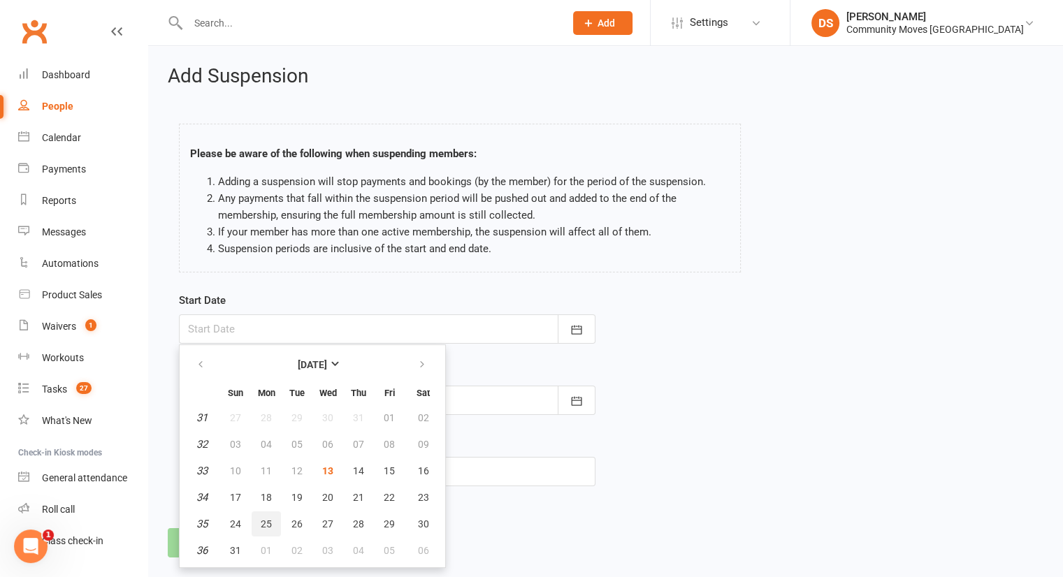
click at [269, 529] on button "25" at bounding box center [266, 524] width 29 height 25
type input "[DATE]"
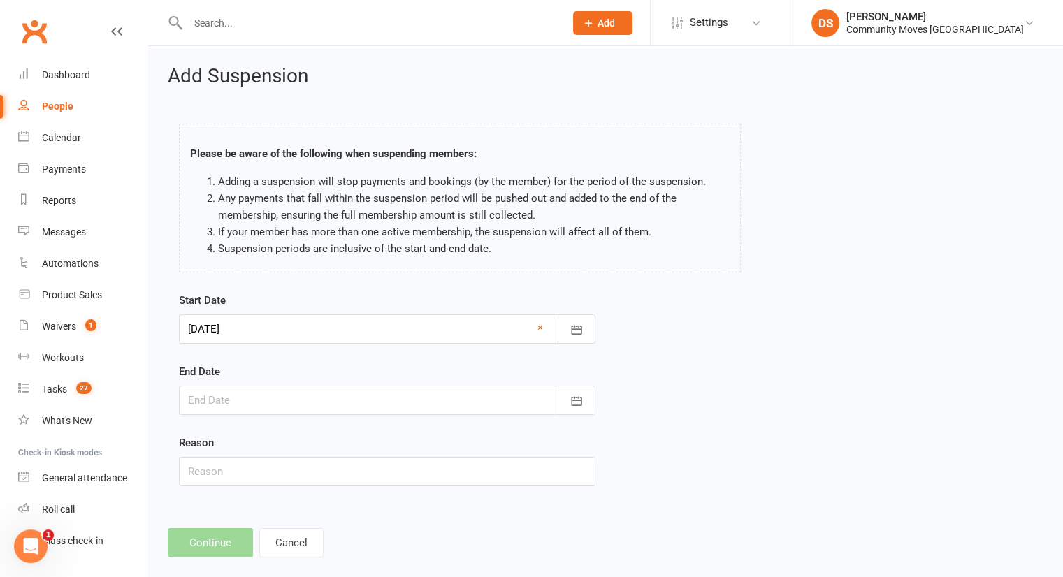
click at [247, 403] on div at bounding box center [387, 400] width 417 height 29
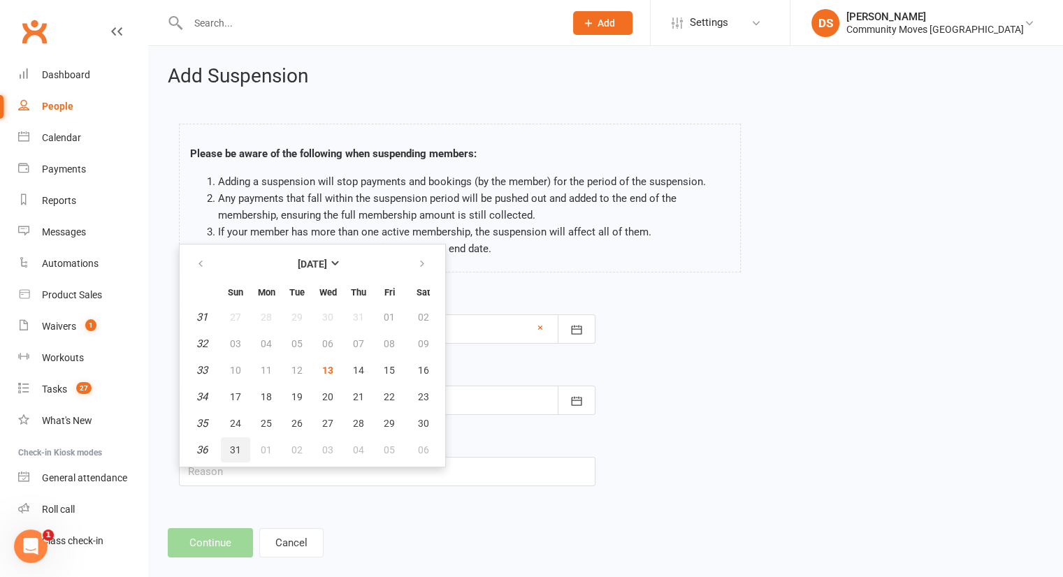
click at [240, 448] on button "31" at bounding box center [235, 450] width 29 height 25
type input "[DATE]"
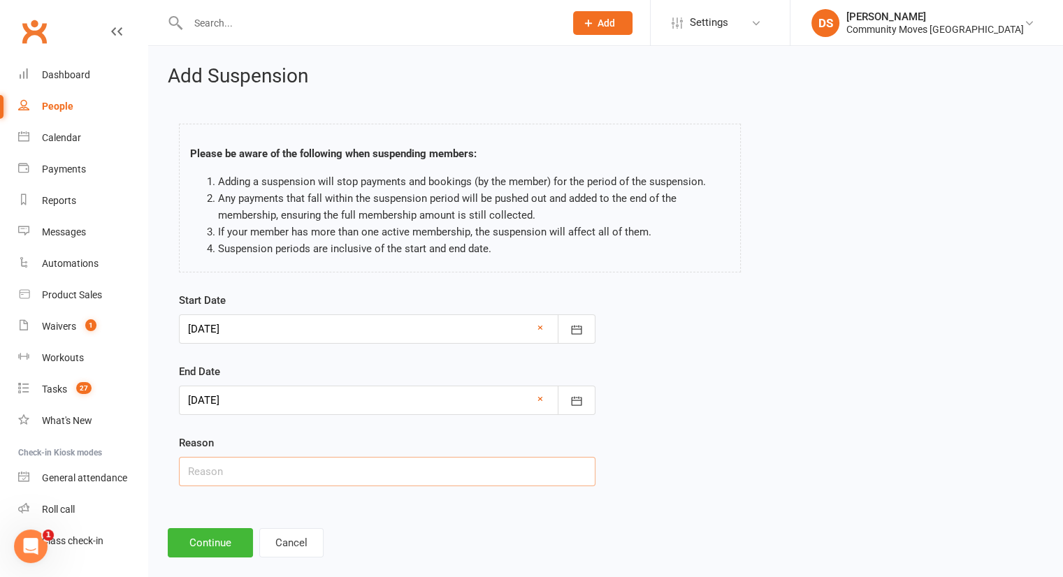
drag, startPoint x: 229, startPoint y: 466, endPoint x: 233, endPoint y: 413, distance: 52.7
click at [229, 466] on input "text" at bounding box center [387, 471] width 417 height 29
type input "Away"
click at [229, 546] on button "Continue" at bounding box center [210, 542] width 85 height 29
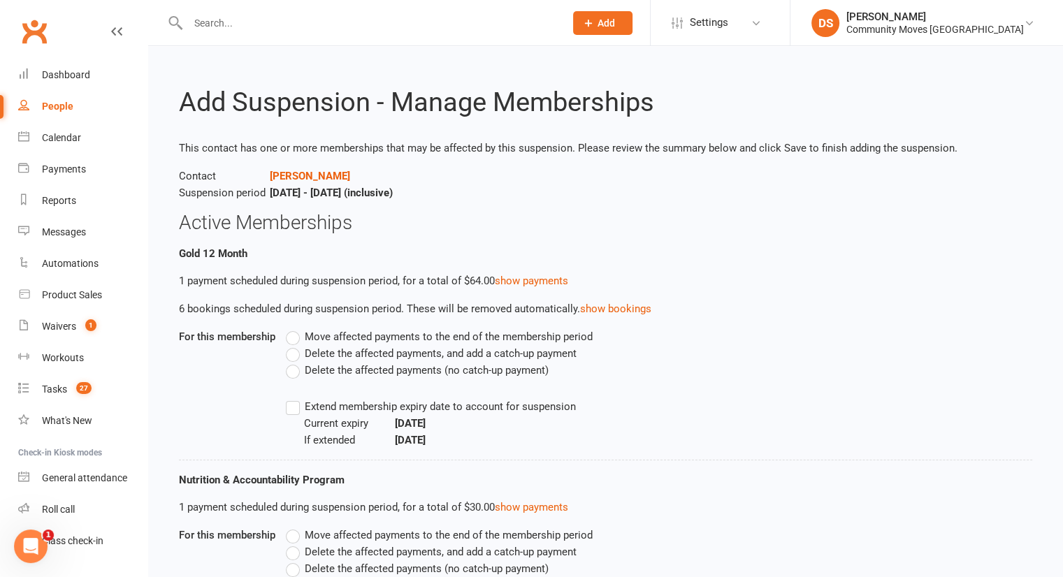
click at [333, 375] on span "Delete the affected payments (no catch-up payment)" at bounding box center [427, 369] width 244 height 15
click at [295, 362] on input "Delete the affected payments (no catch-up payment)" at bounding box center [290, 362] width 9 height 0
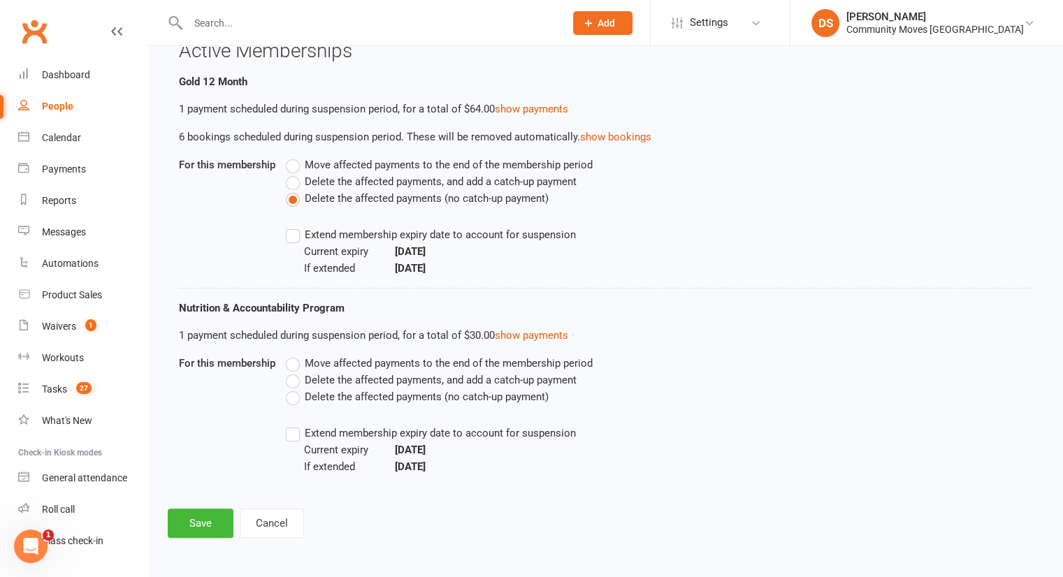
click at [322, 364] on span "Move affected payments to the end of the membership period" at bounding box center [449, 362] width 288 height 15
click at [295, 355] on input "Move affected payments to the end of the membership period" at bounding box center [290, 355] width 9 height 0
click at [289, 430] on label "Extend membership expiry date to account for suspension" at bounding box center [431, 433] width 290 height 17
click at [289, 425] on input "Extend membership expiry date to account for suspension" at bounding box center [290, 425] width 9 height 0
click at [226, 522] on button "Save" at bounding box center [201, 523] width 66 height 29
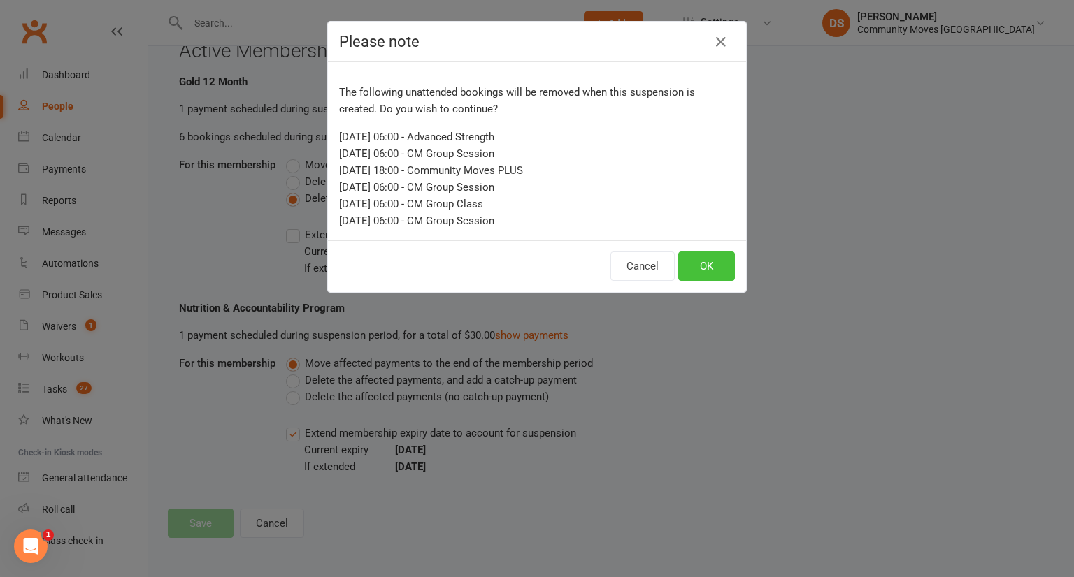
click at [702, 269] on button "OK" at bounding box center [706, 266] width 57 height 29
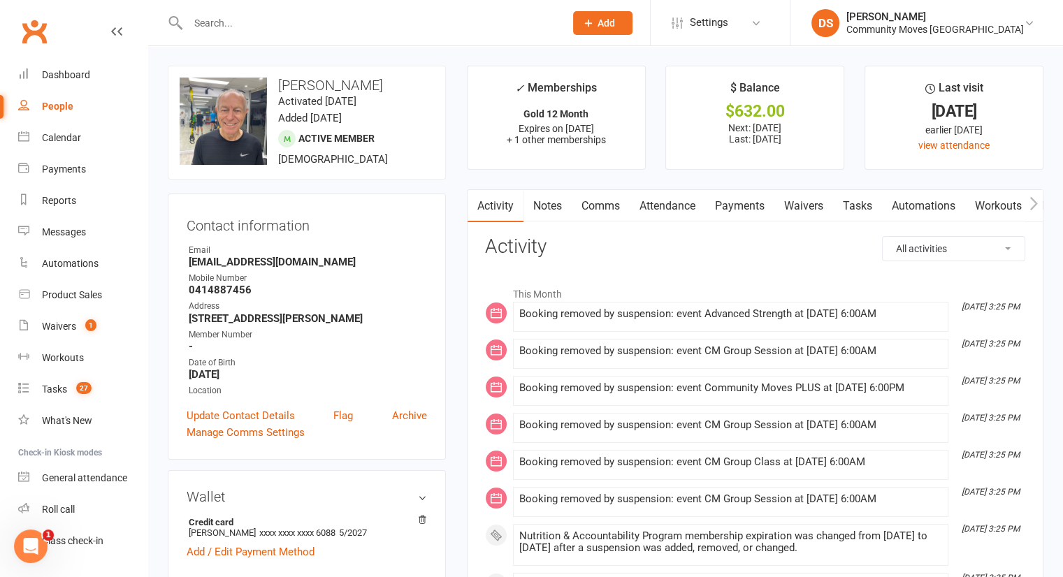
drag, startPoint x: 203, startPoint y: 36, endPoint x: 219, endPoint y: 21, distance: 22.2
click at [203, 36] on div at bounding box center [361, 22] width 387 height 45
click at [221, 20] on input "text" at bounding box center [369, 23] width 371 height 20
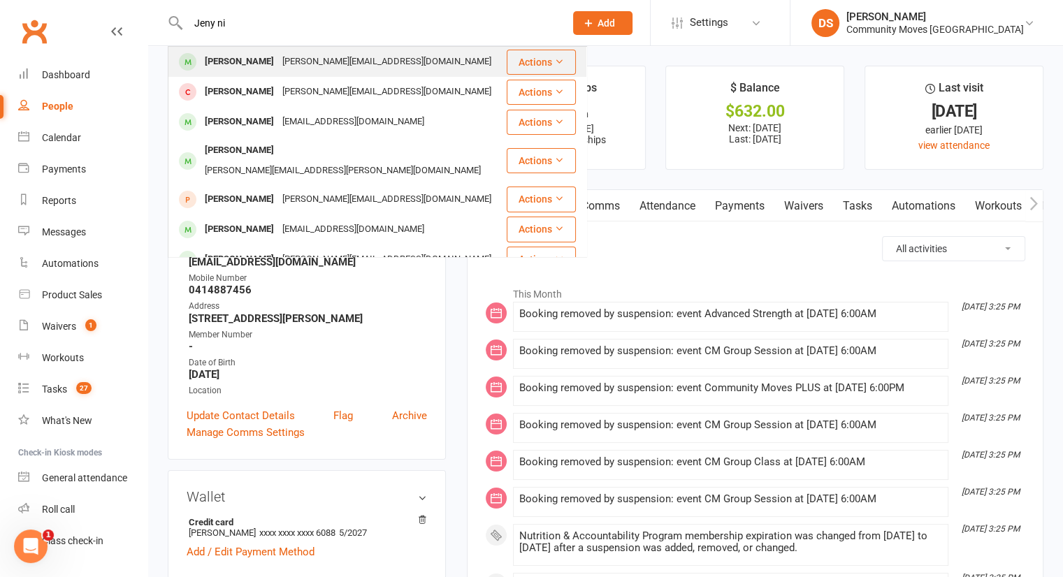
type input "Jeny ni"
click at [222, 58] on div "[PERSON_NAME]" at bounding box center [240, 62] width 78 height 20
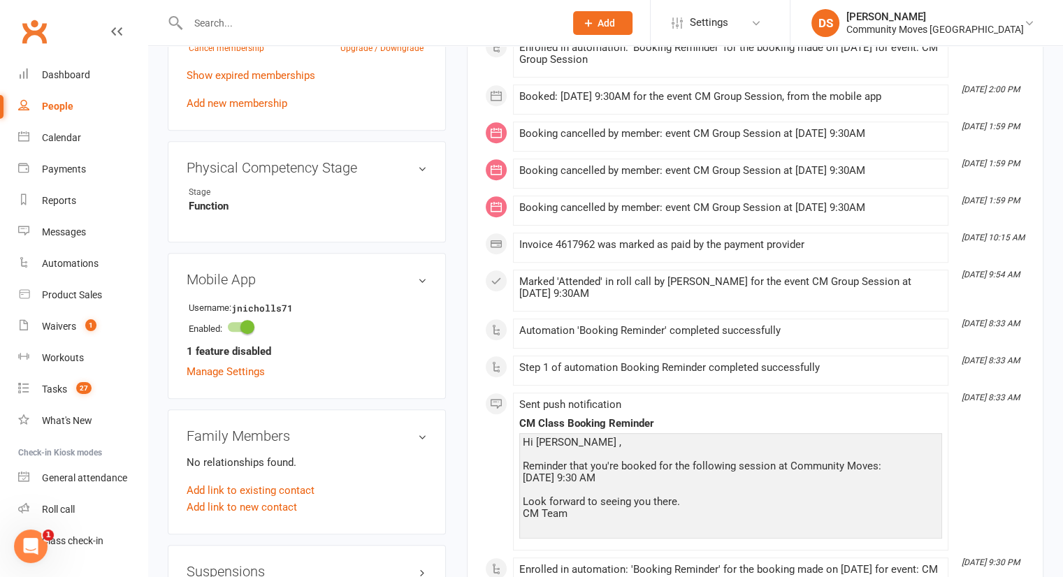
scroll to position [979, 0]
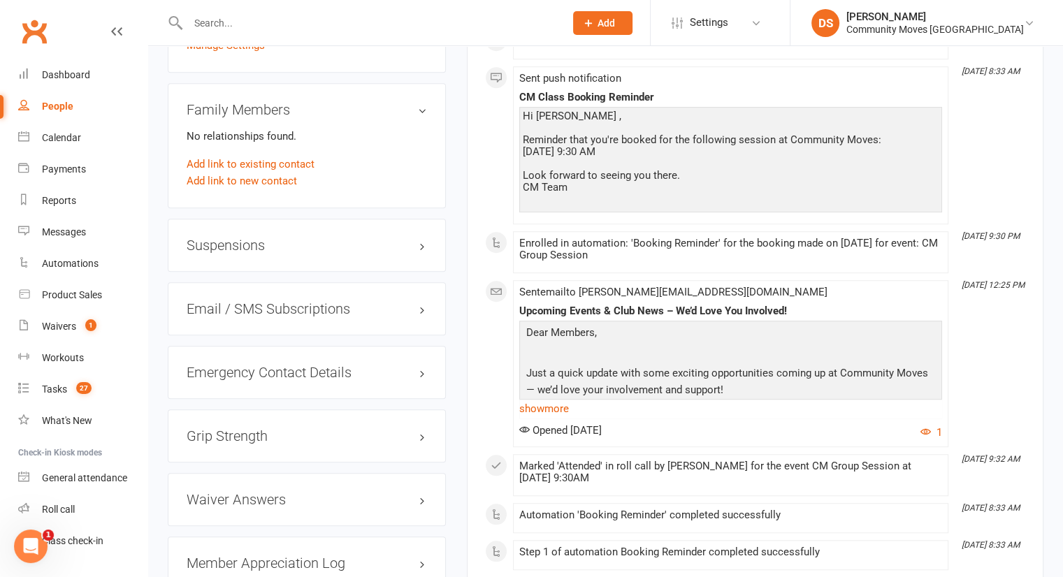
click at [236, 238] on h3 "Suspensions" at bounding box center [307, 245] width 240 height 15
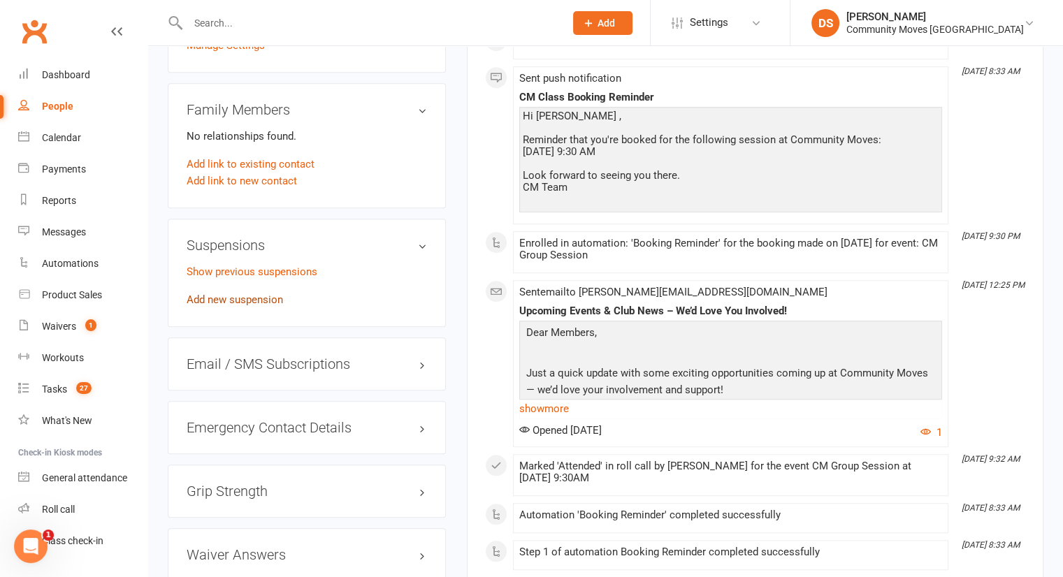
click at [232, 296] on link "Add new suspension" at bounding box center [235, 300] width 96 height 13
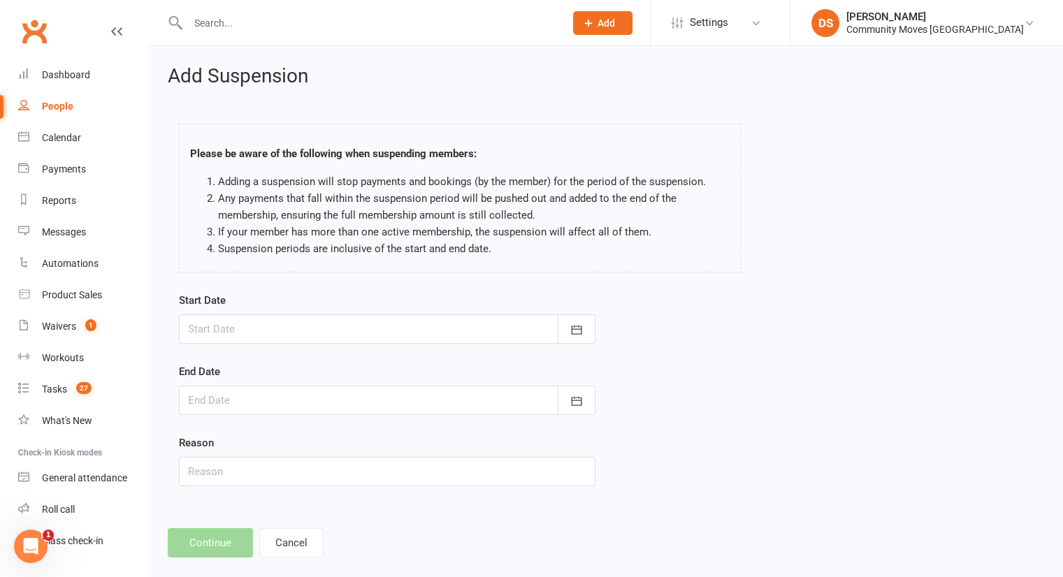
click at [268, 311] on div "Start Date [DATE] Sun Mon Tue Wed Thu Fri Sat 31 27 28 29 30 31 01 02 32 03 04 …" at bounding box center [387, 318] width 417 height 52
click at [268, 340] on div at bounding box center [387, 329] width 417 height 29
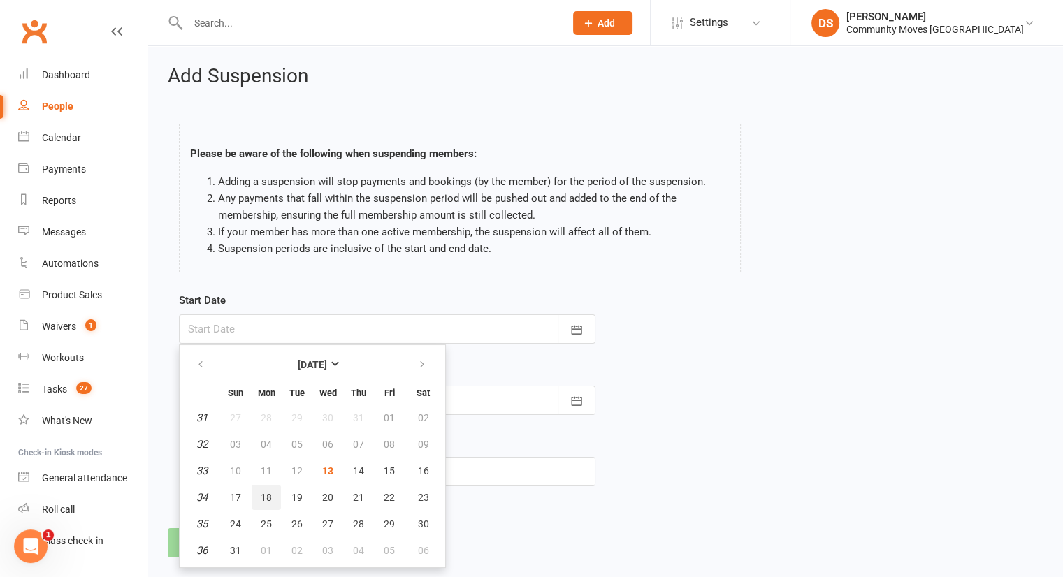
click at [261, 498] on span "18" at bounding box center [266, 497] width 11 height 11
type input "[DATE]"
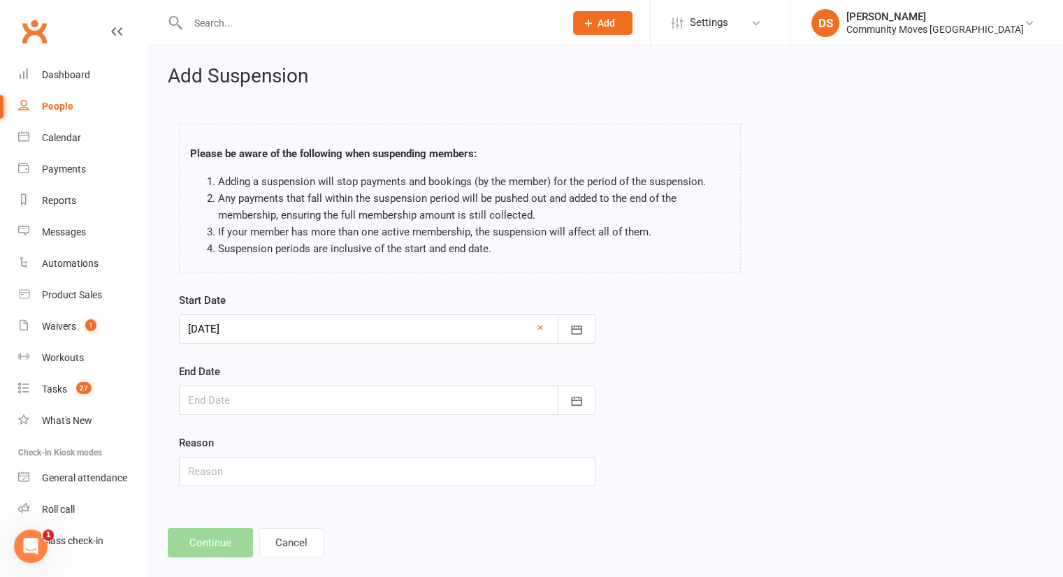
click at [300, 396] on div at bounding box center [387, 400] width 417 height 29
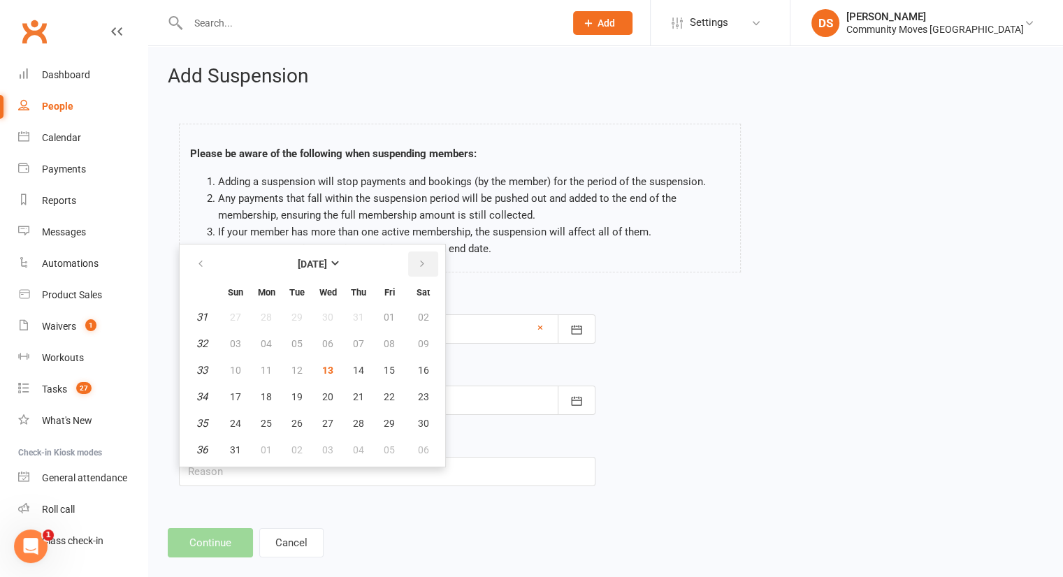
click at [411, 266] on button "button" at bounding box center [423, 264] width 30 height 25
click at [243, 345] on button "07" at bounding box center [235, 343] width 29 height 25
type input "[DATE]"
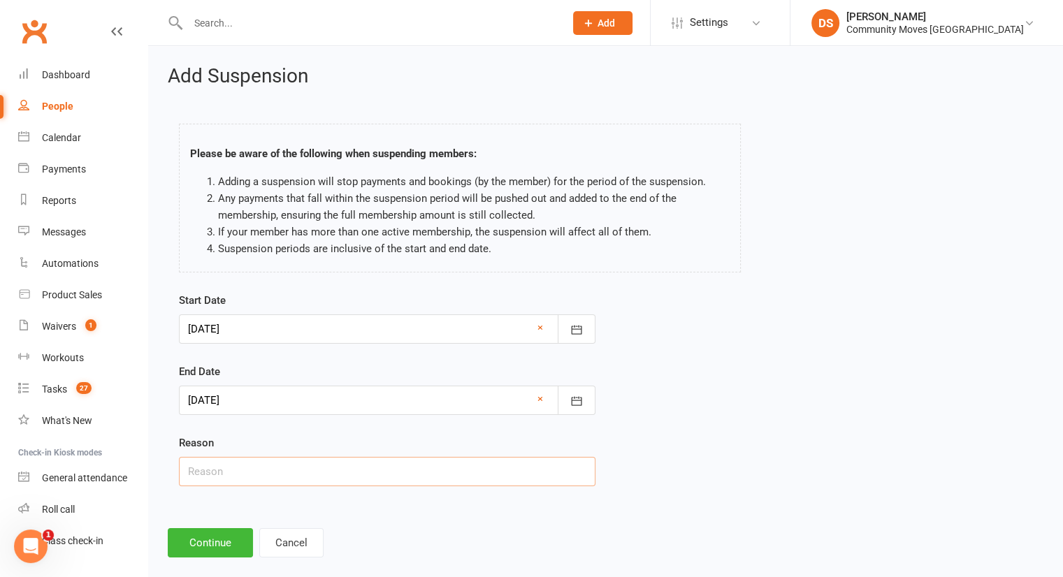
click at [227, 473] on input "text" at bounding box center [387, 471] width 417 height 29
type input "Away"
click at [228, 549] on button "Continue" at bounding box center [210, 542] width 85 height 29
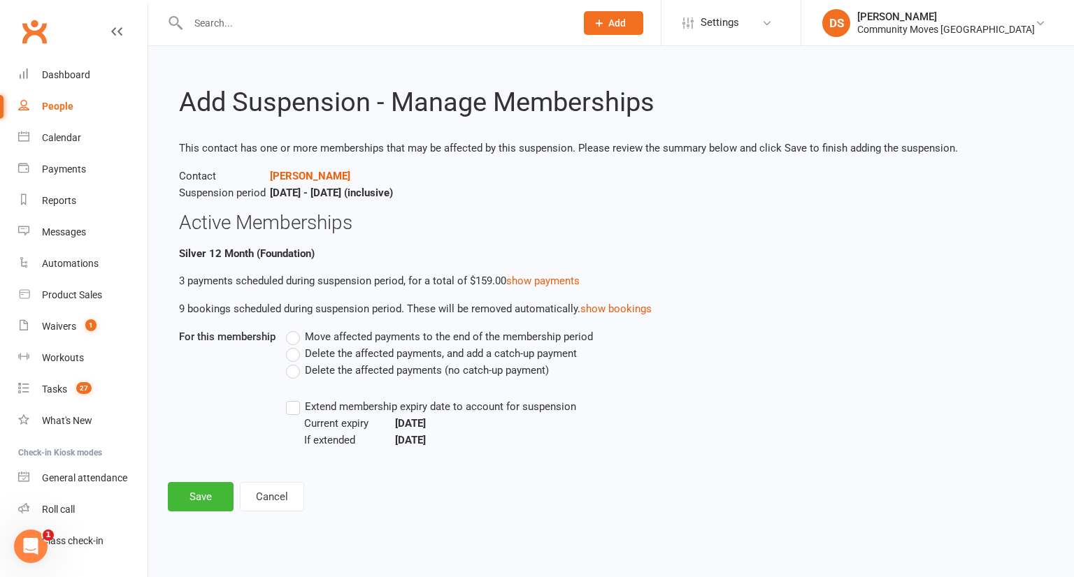
click at [375, 370] on span "Delete the affected payments (no catch-up payment)" at bounding box center [427, 369] width 244 height 15
click at [295, 362] on input "Delete the affected payments (no catch-up payment)" at bounding box center [290, 362] width 9 height 0
click at [226, 502] on button "Save" at bounding box center [201, 496] width 66 height 29
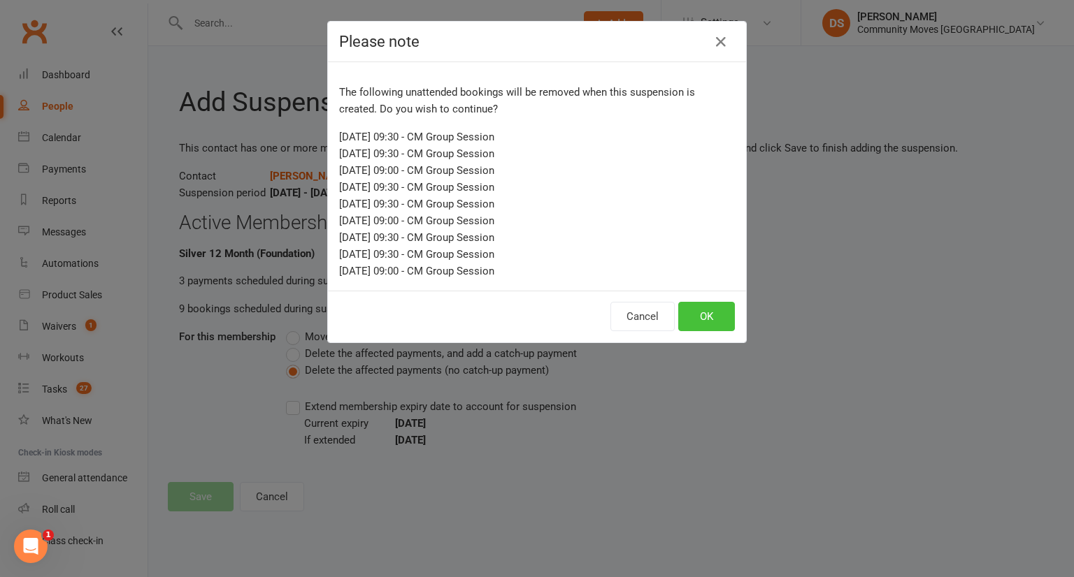
click at [702, 319] on button "OK" at bounding box center [706, 316] width 57 height 29
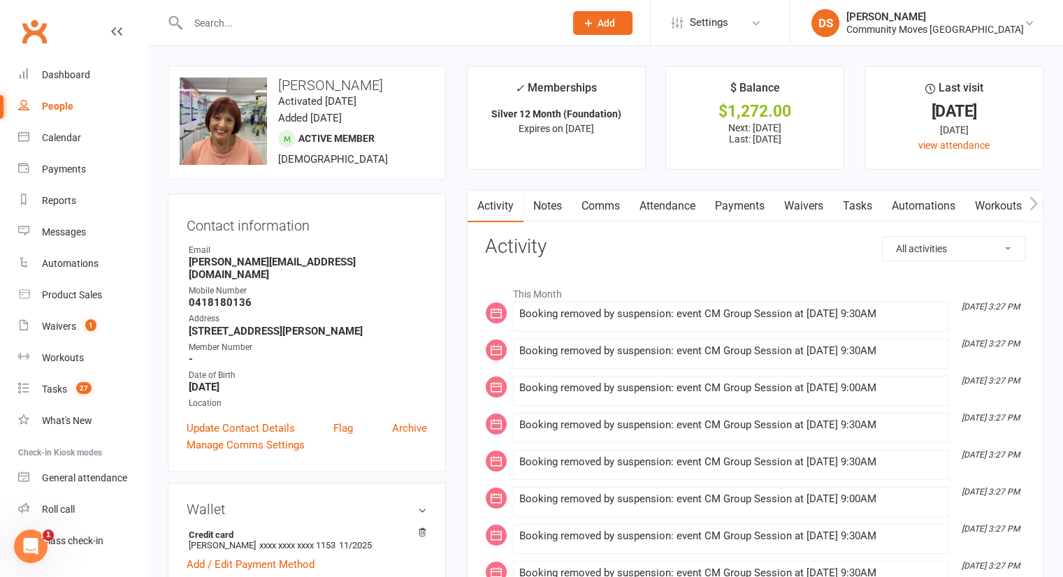
scroll to position [326, 0]
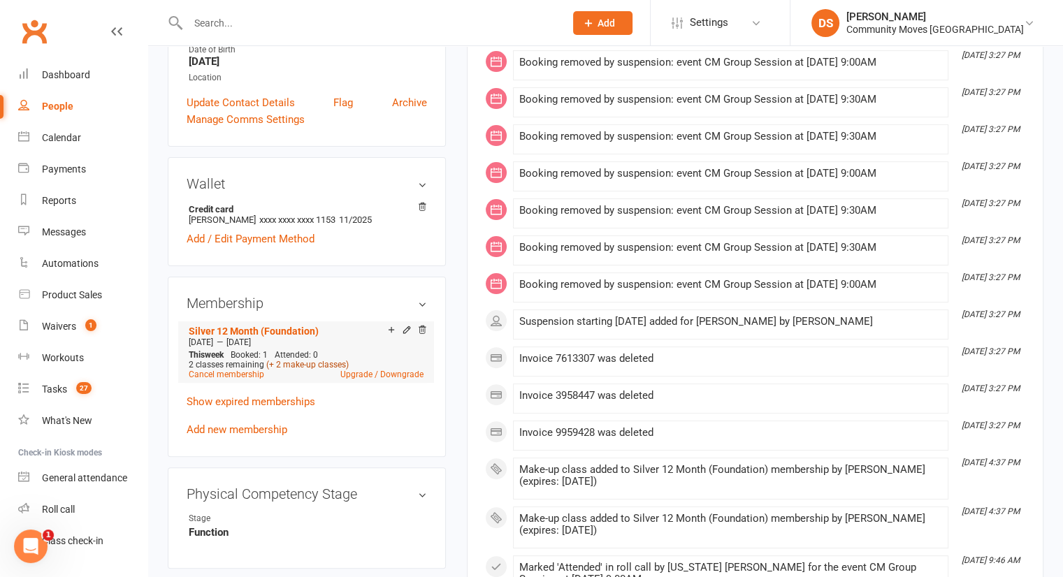
click at [305, 368] on link "(+ 2 make-up classes)" at bounding box center [307, 365] width 82 height 10
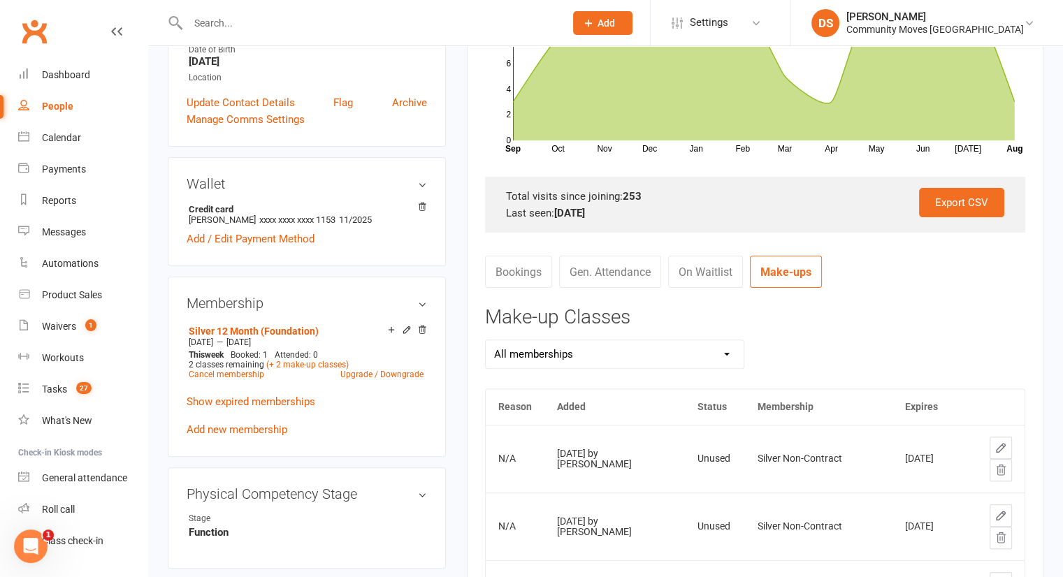
scroll to position [652, 0]
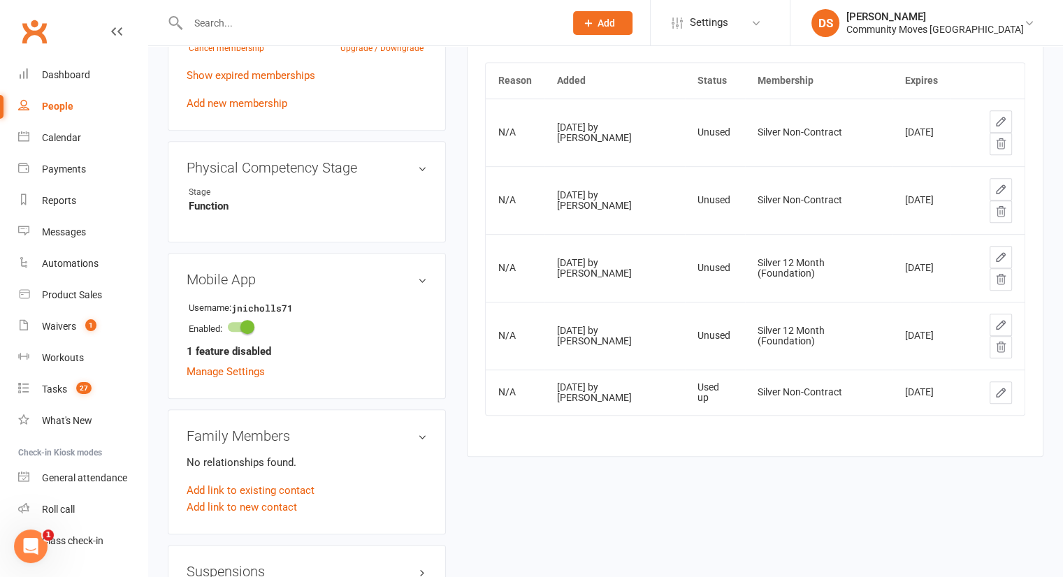
click at [282, 20] on input "text" at bounding box center [369, 23] width 371 height 20
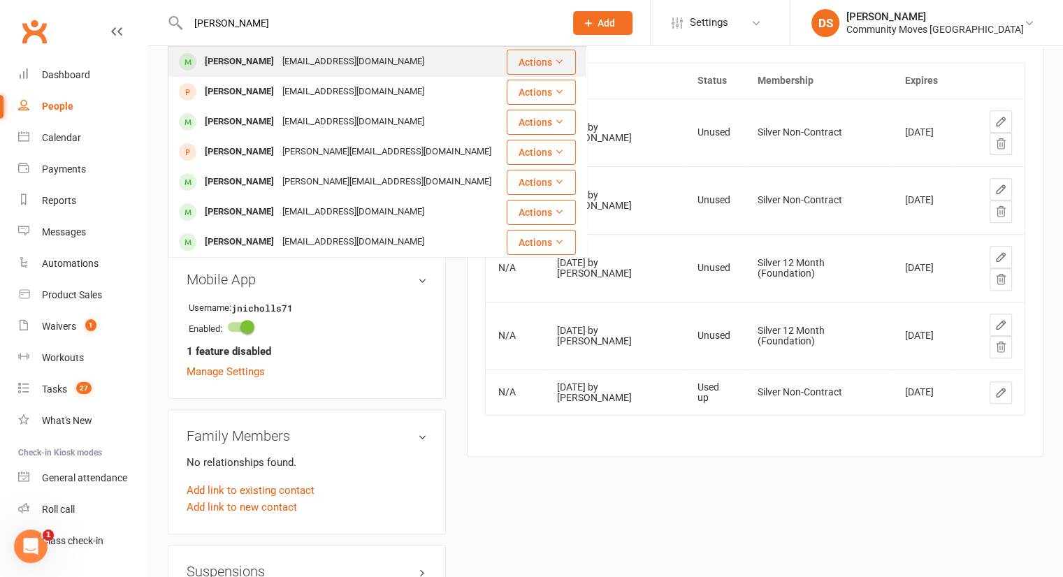
type input "[PERSON_NAME]"
click at [278, 62] on div "[EMAIL_ADDRESS][DOMAIN_NAME]" at bounding box center [353, 62] width 150 height 20
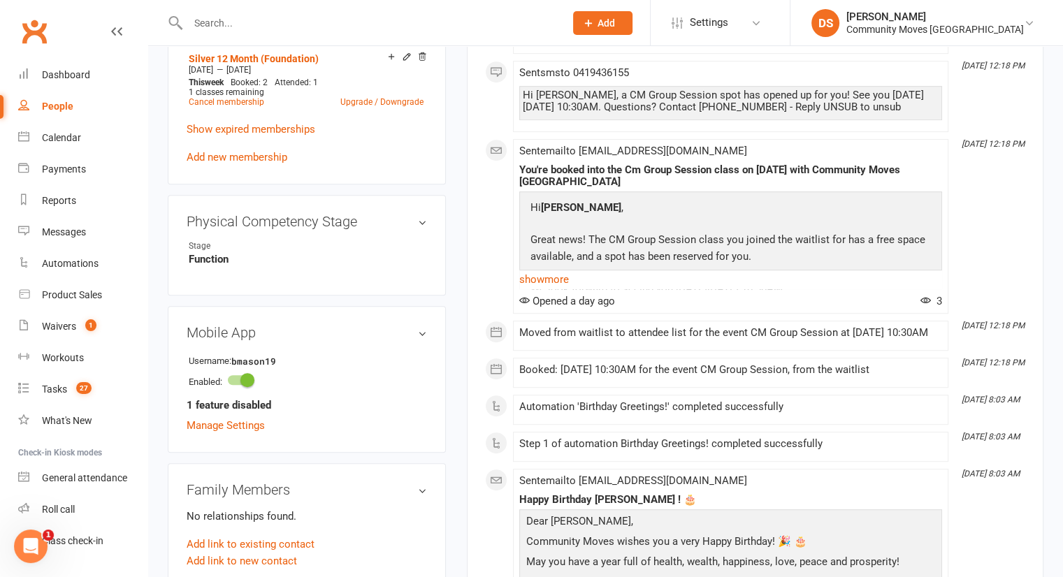
scroll to position [979, 0]
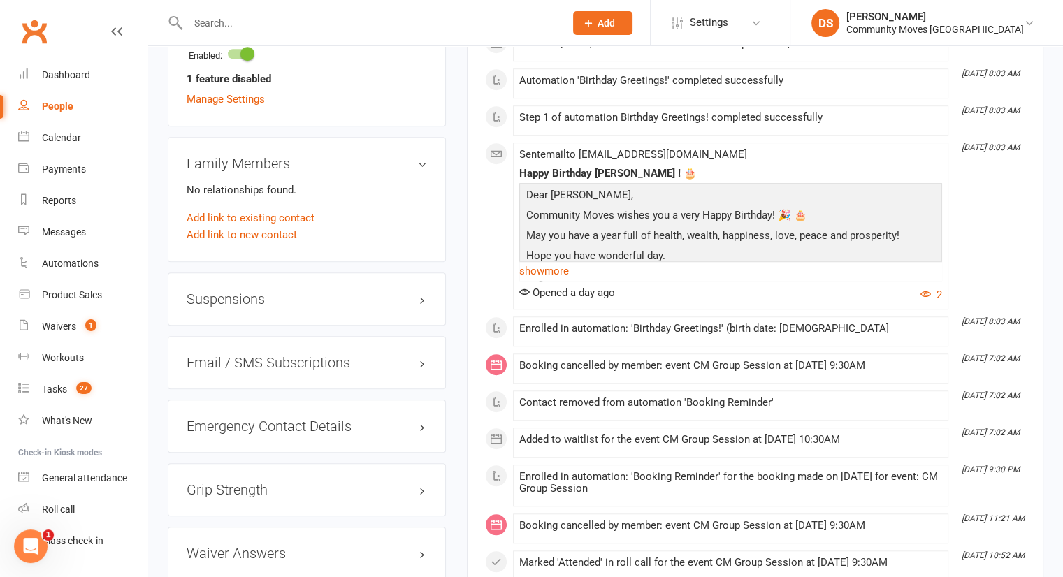
click at [271, 299] on h3 "Suspensions" at bounding box center [307, 298] width 240 height 15
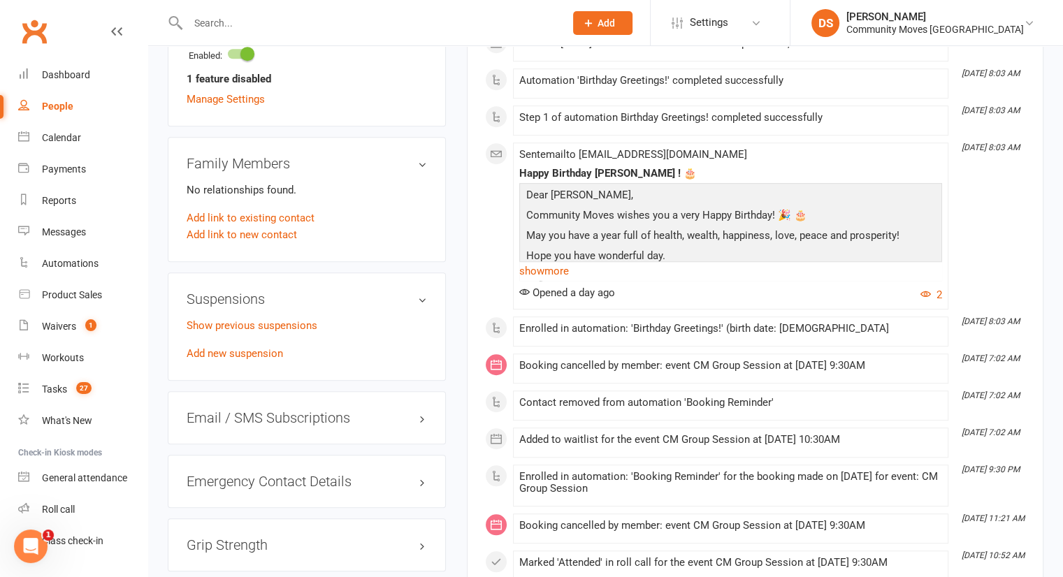
click at [271, 315] on div "Suspensions Show previous suspensions Add new suspension" at bounding box center [307, 327] width 278 height 108
click at [275, 322] on link "Show previous suspensions" at bounding box center [252, 325] width 131 height 13
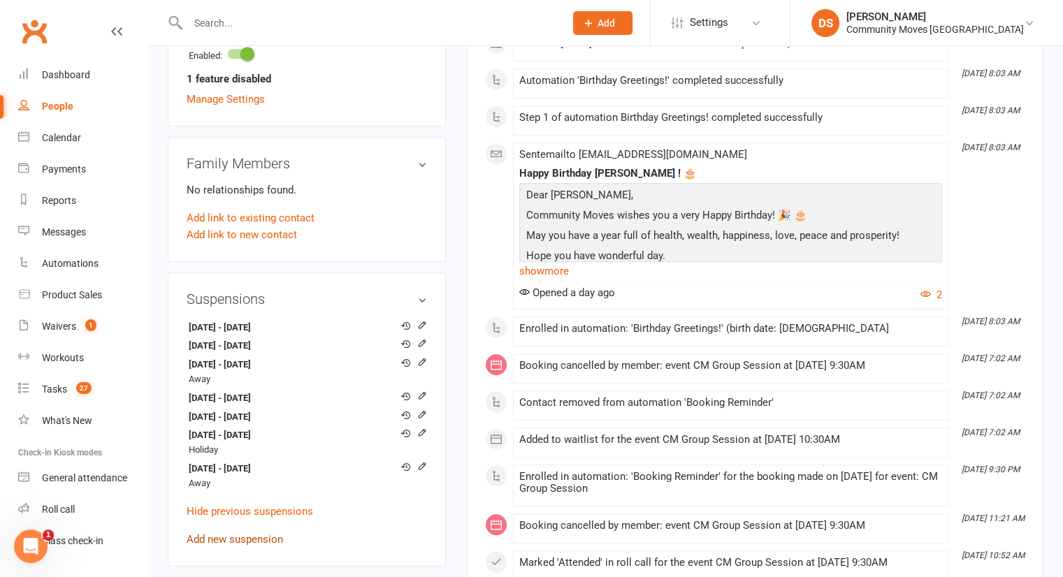
click at [227, 537] on link "Add new suspension" at bounding box center [235, 539] width 96 height 13
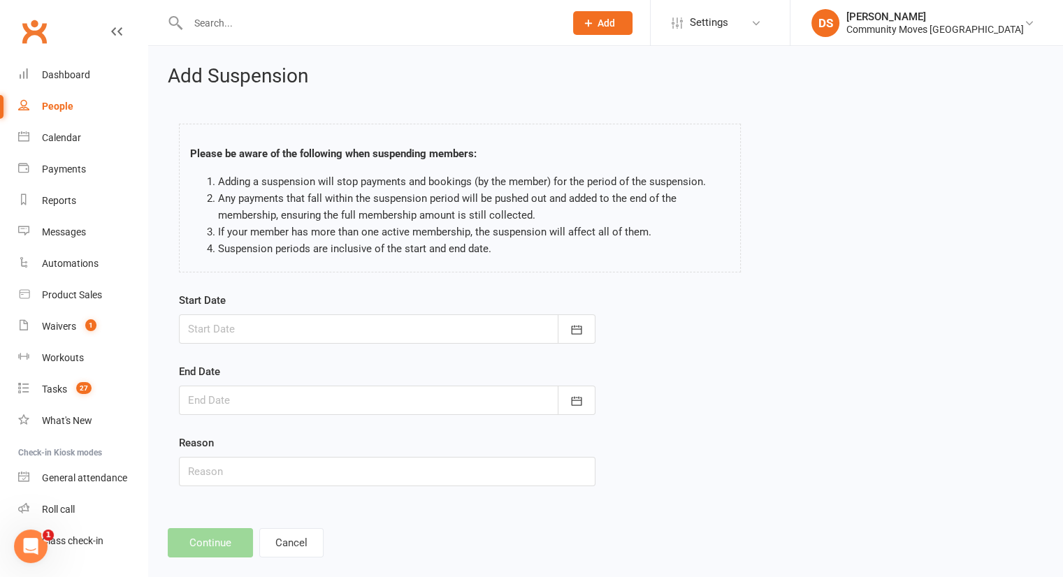
click at [263, 322] on div at bounding box center [387, 329] width 417 height 29
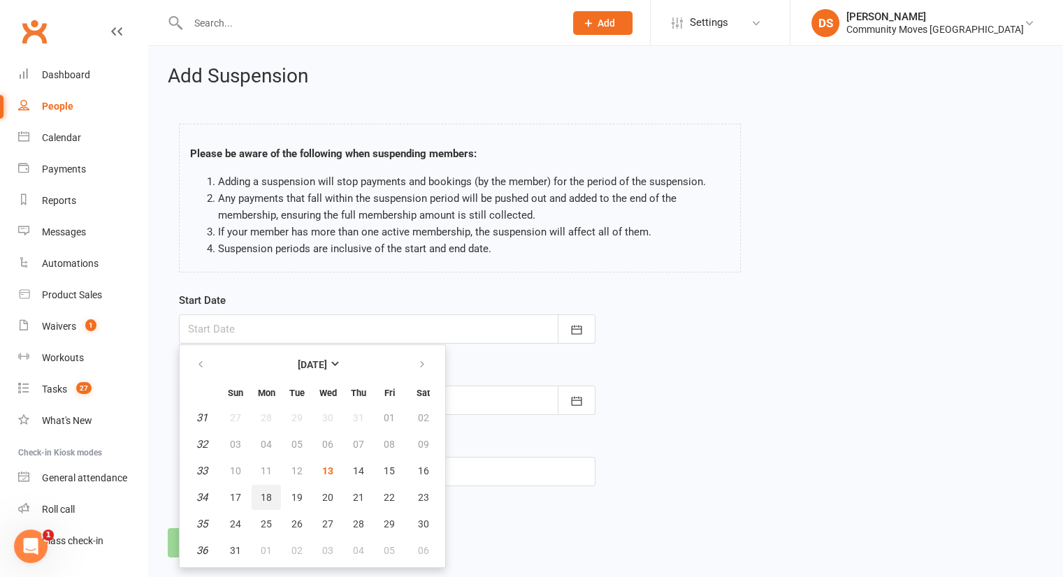
click at [257, 493] on button "18" at bounding box center [266, 497] width 29 height 25
type input "[DATE]"
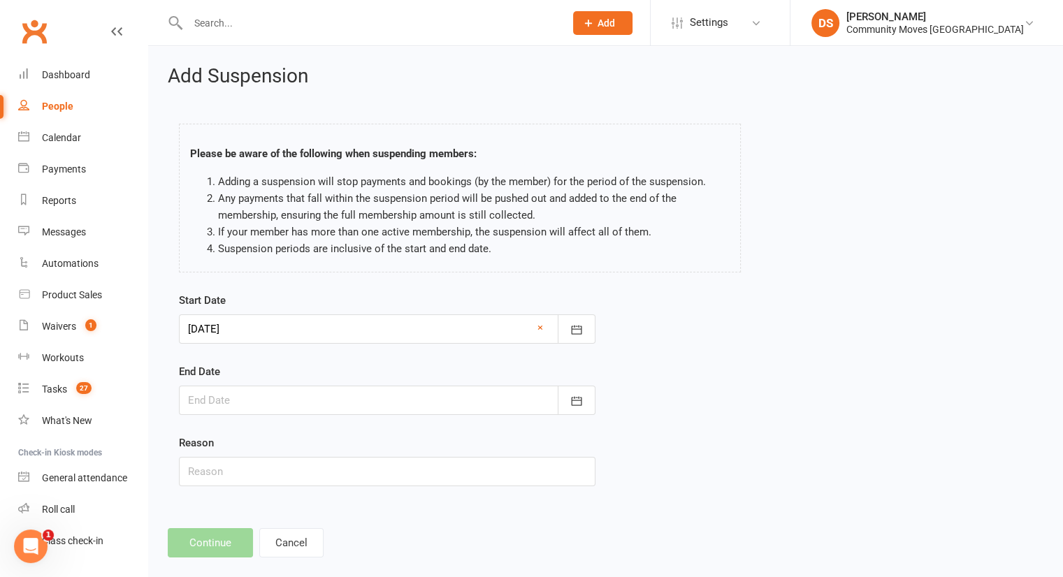
click at [268, 398] on div at bounding box center [387, 400] width 417 height 29
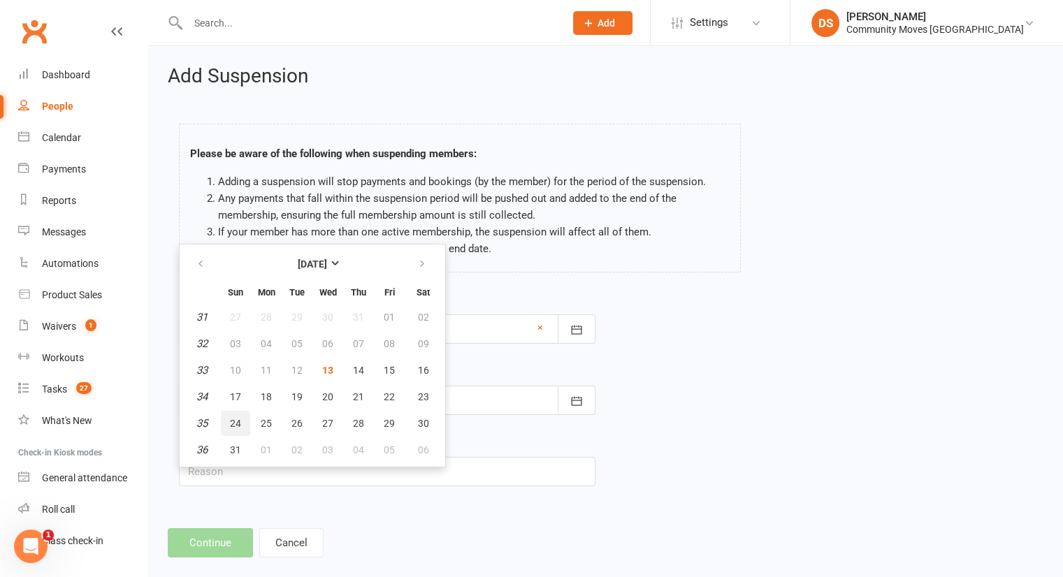
click at [240, 425] on button "24" at bounding box center [235, 423] width 29 height 25
type input "[DATE]"
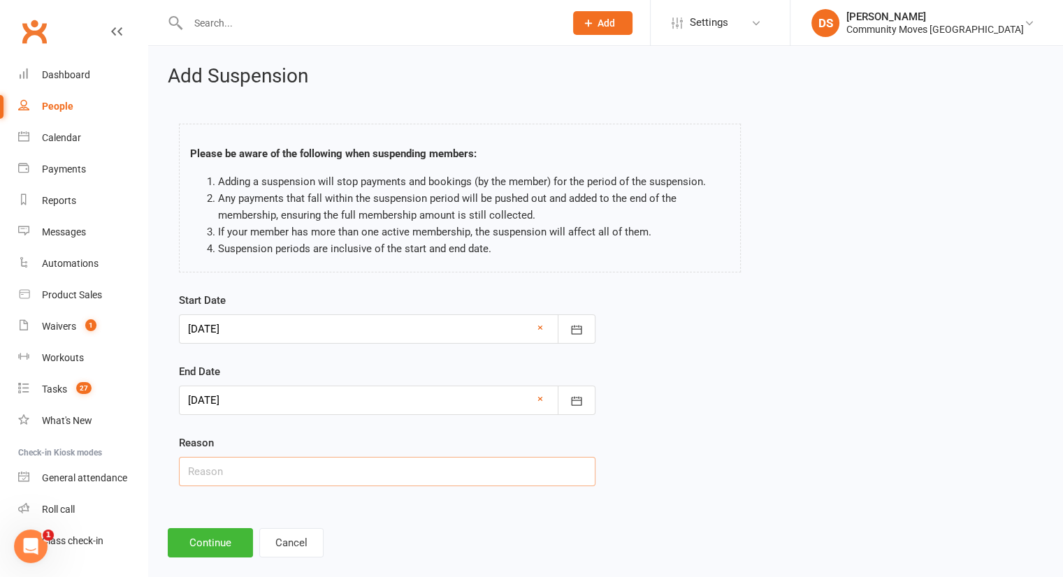
click at [291, 462] on input "text" at bounding box center [387, 471] width 417 height 29
type input "Away"
click at [220, 535] on button "Continue" at bounding box center [210, 542] width 85 height 29
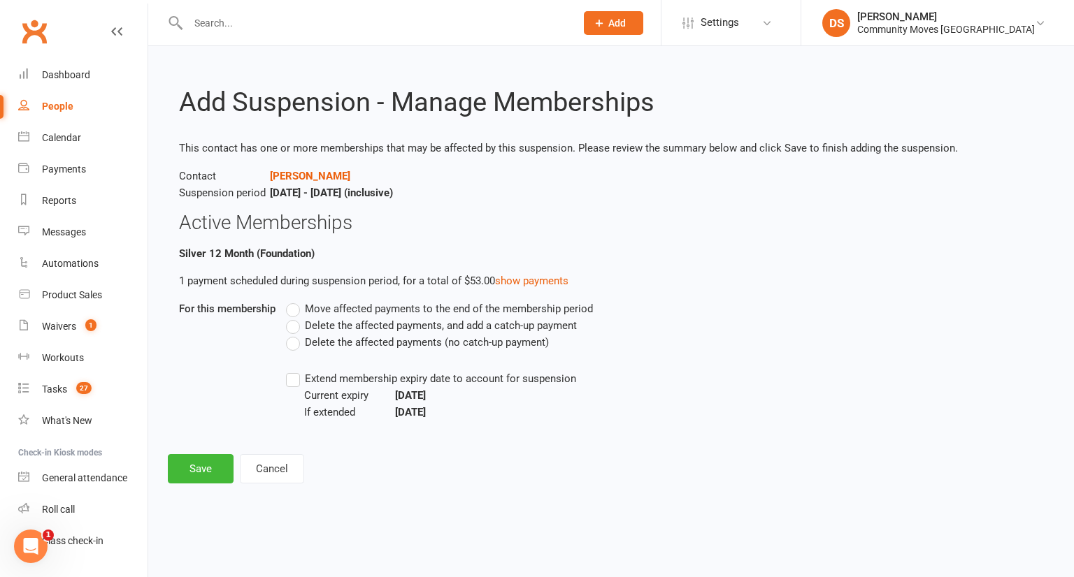
click at [311, 343] on span "Delete the affected payments (no catch-up payment)" at bounding box center [427, 341] width 244 height 15
click at [295, 334] on input "Delete the affected payments (no catch-up payment)" at bounding box center [290, 334] width 9 height 0
click at [212, 467] on button "Save" at bounding box center [201, 468] width 66 height 29
